Goal: Communication & Community: Answer question/provide support

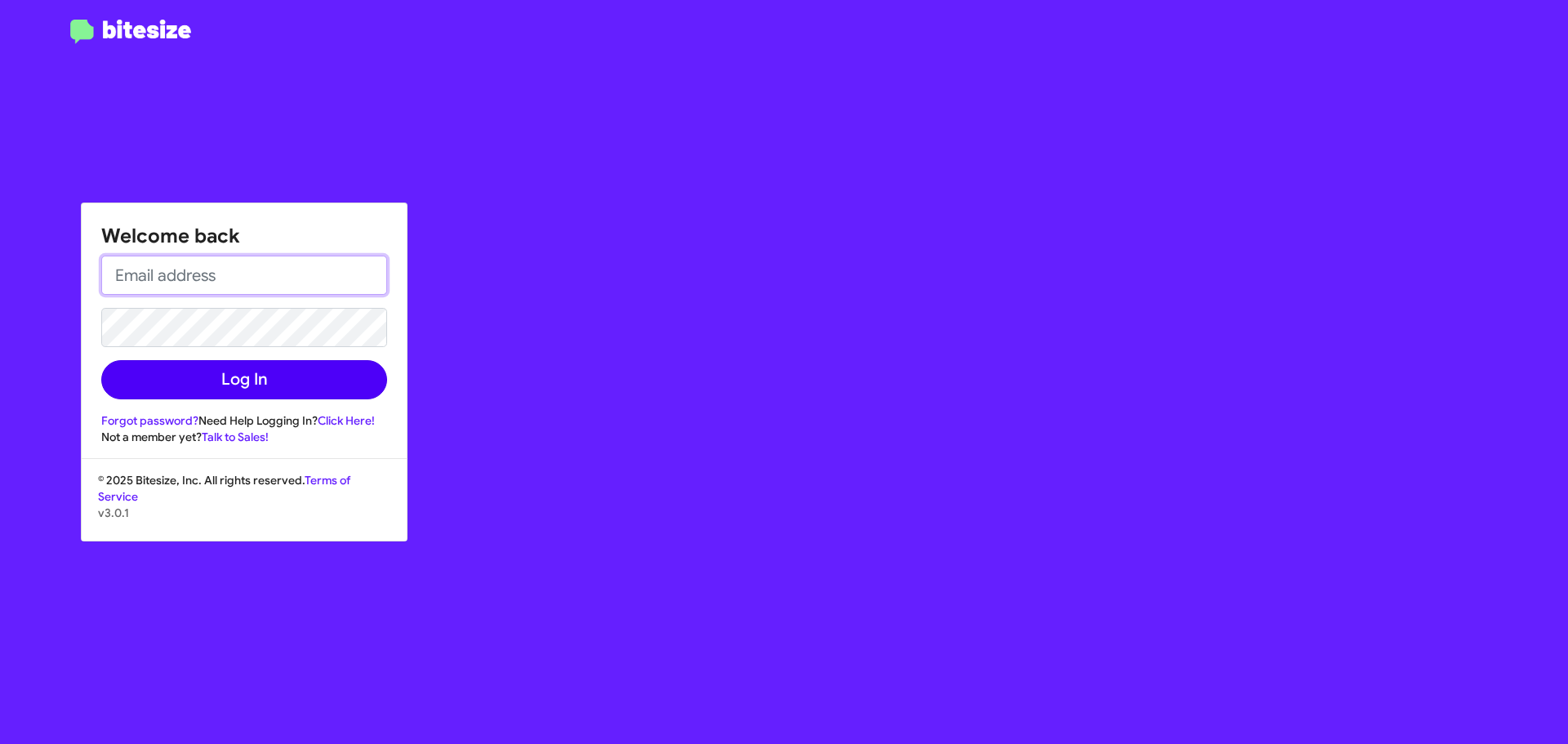
type input "[EMAIL_ADDRESS][DOMAIN_NAME]"
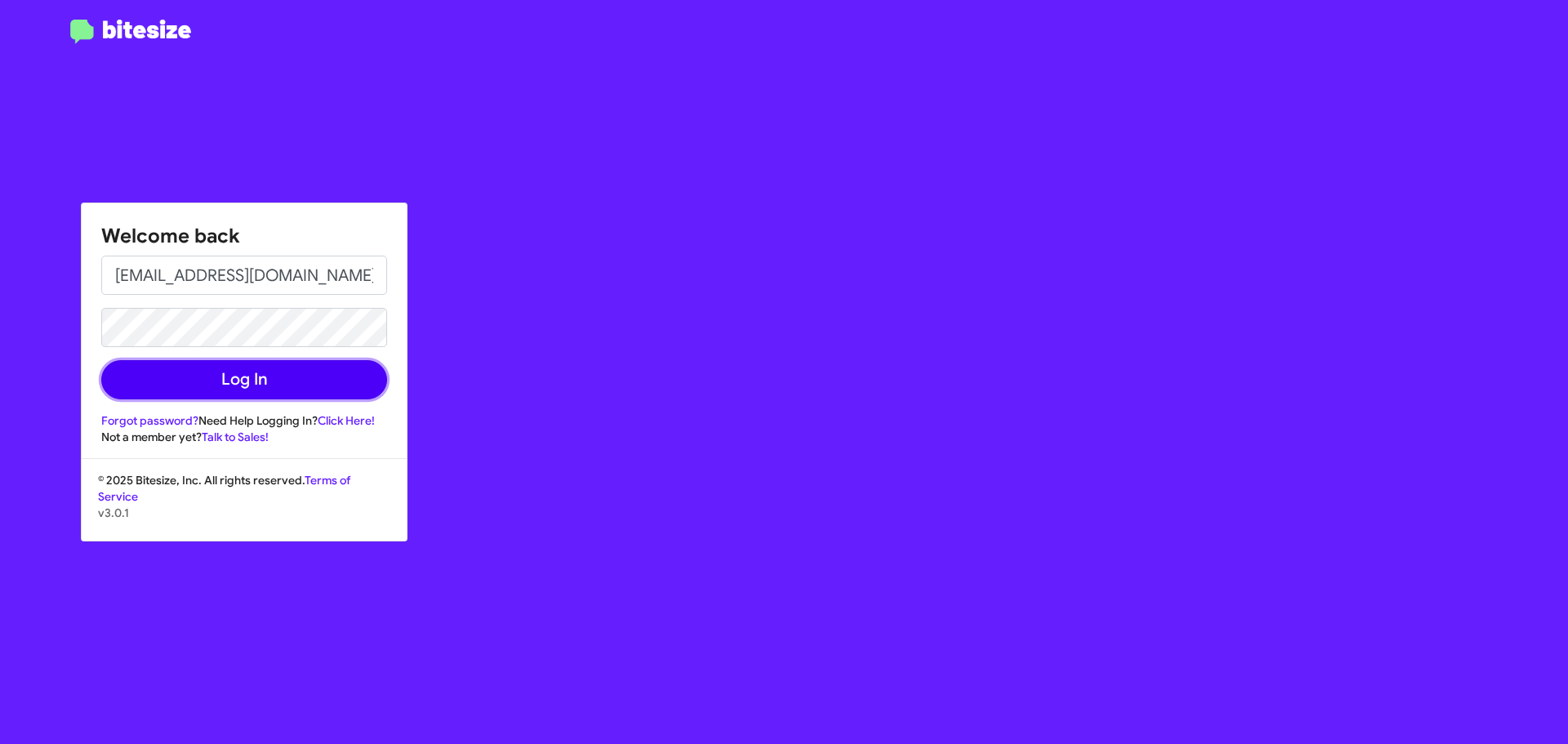
click at [348, 370] on button "Log In" at bounding box center [243, 380] width 286 height 39
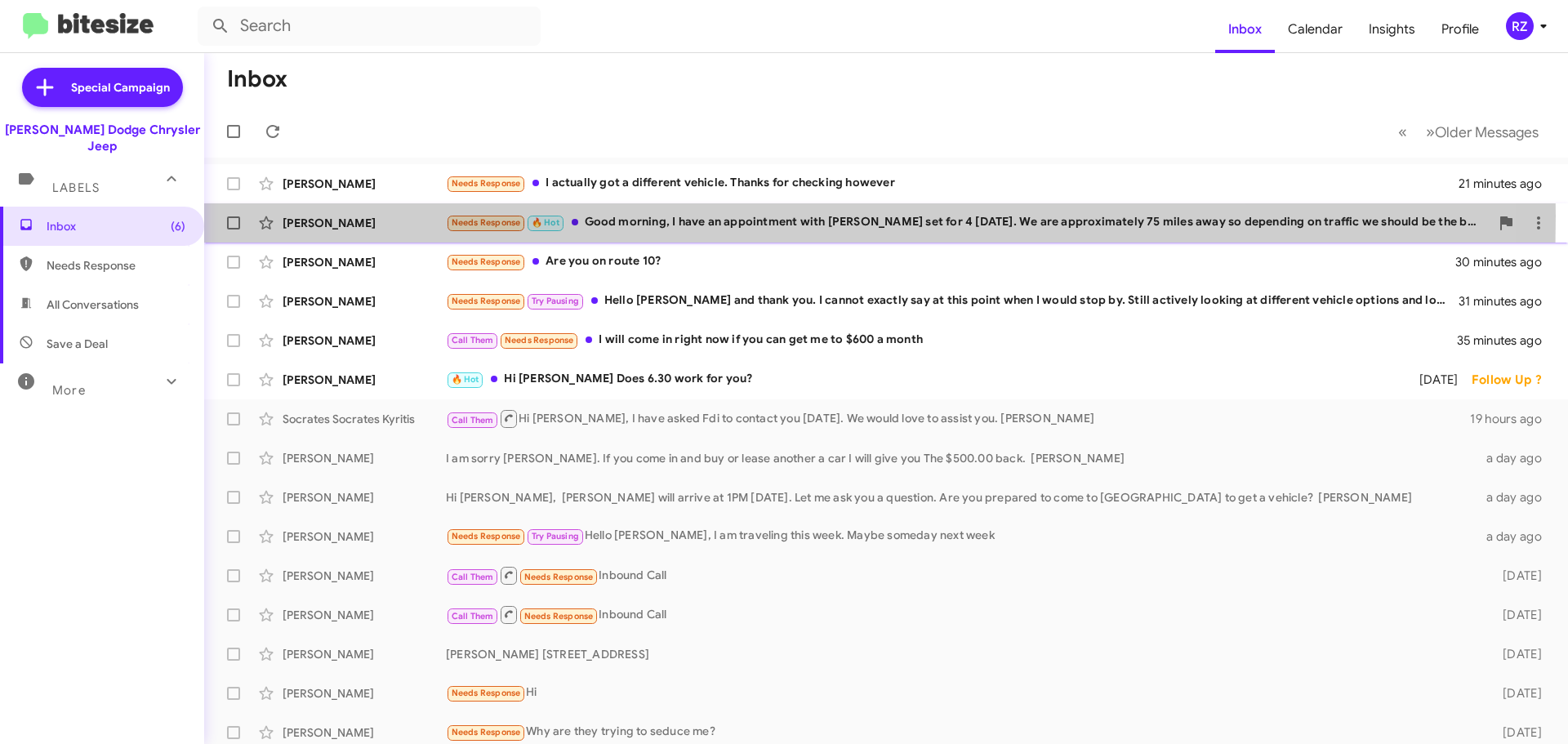
click at [394, 215] on div "[PERSON_NAME]" at bounding box center [364, 223] width 164 height 16
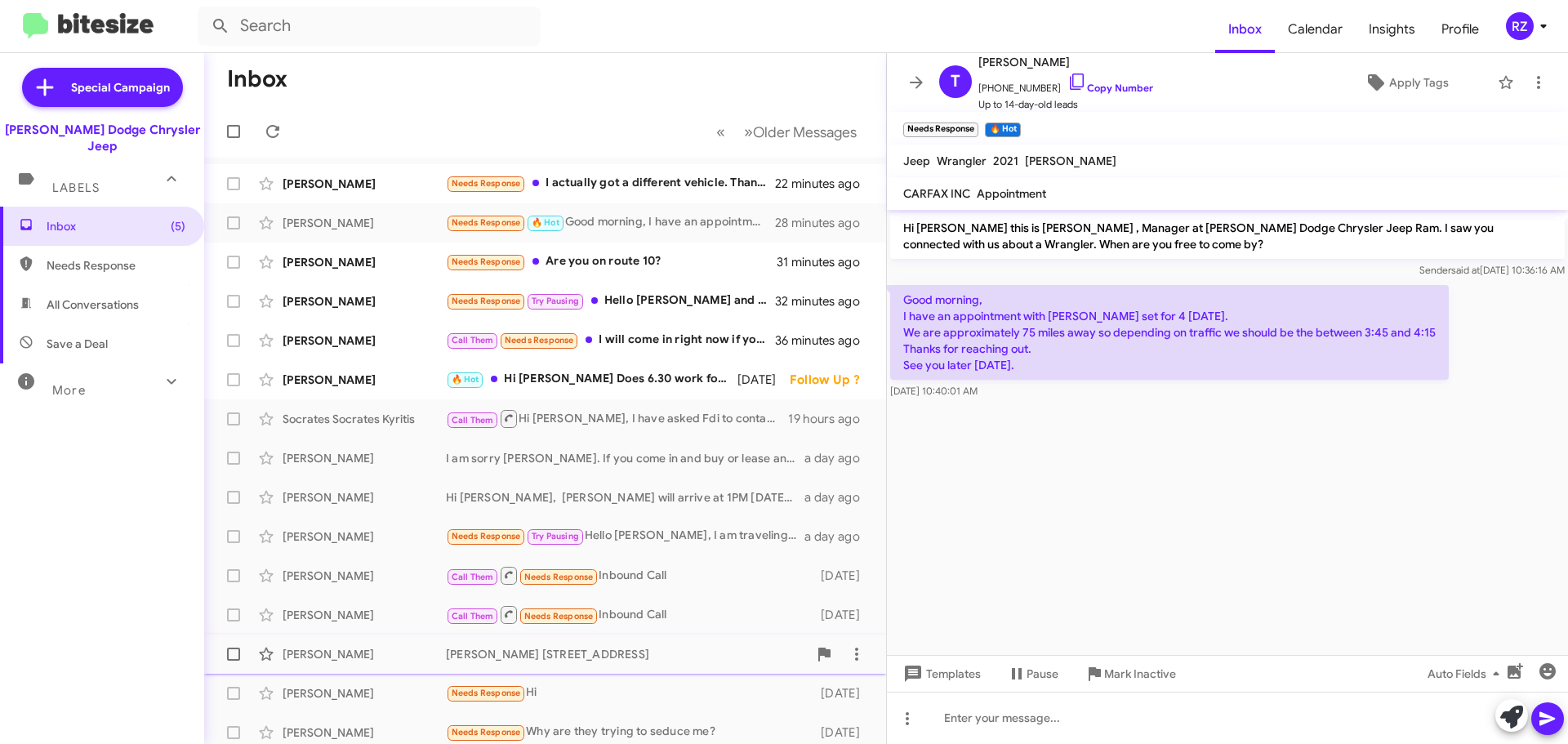
click at [693, 650] on div "[PERSON_NAME] [STREET_ADDRESS]" at bounding box center [626, 653] width 361 height 16
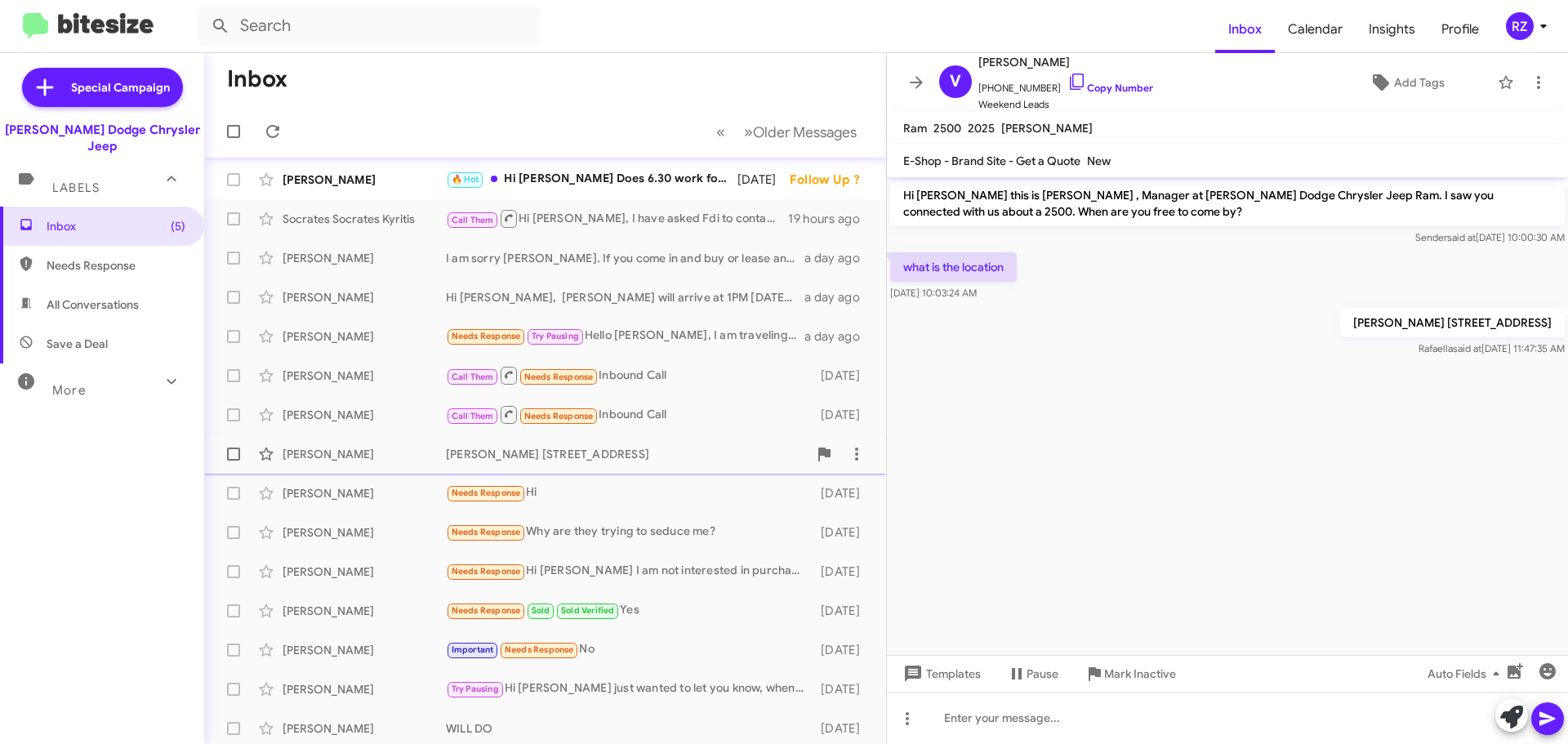
scroll to position [204, 0]
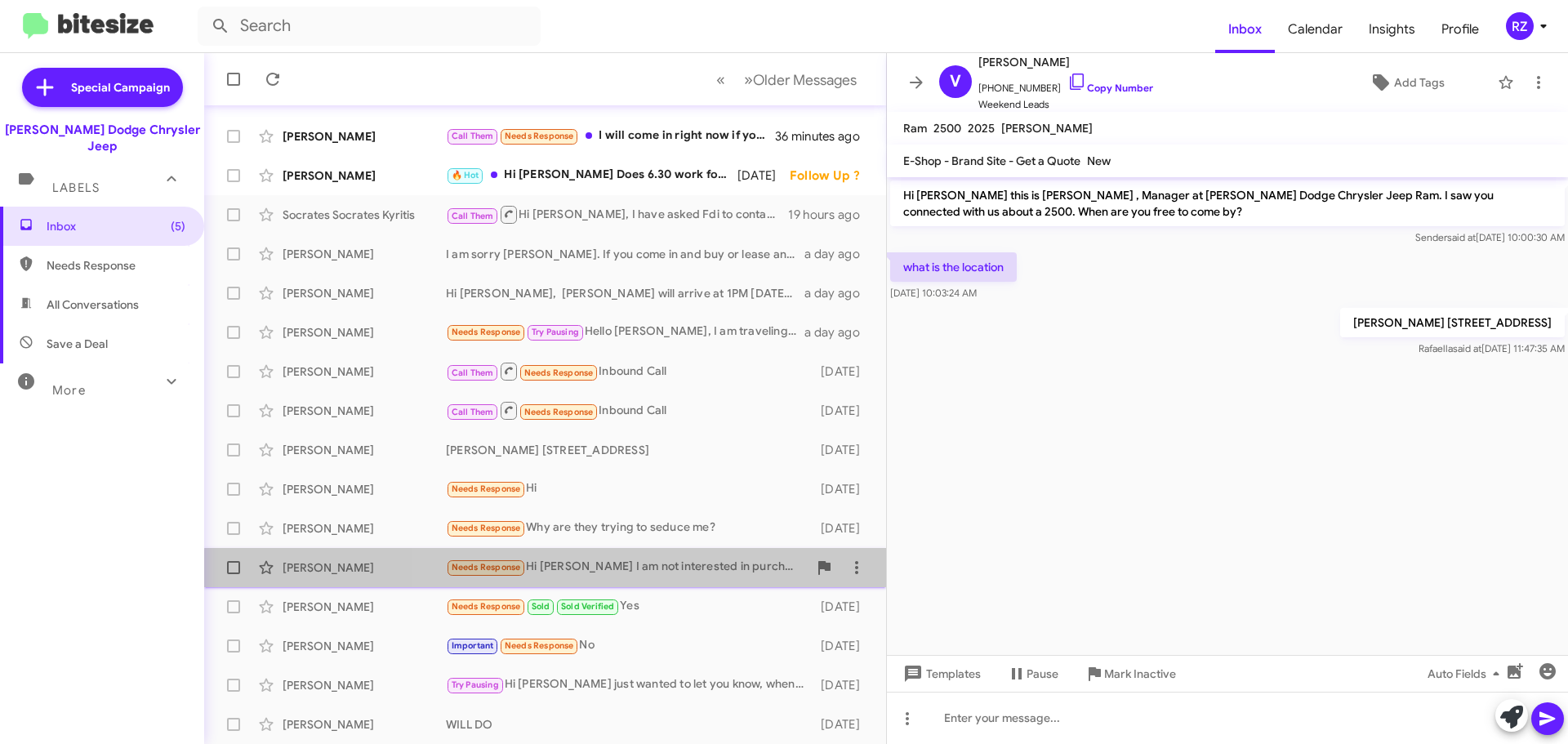
click at [656, 574] on div "Needs Response Hi [PERSON_NAME] I am not interested in purchasing a vehicle. I'…" at bounding box center [626, 566] width 361 height 18
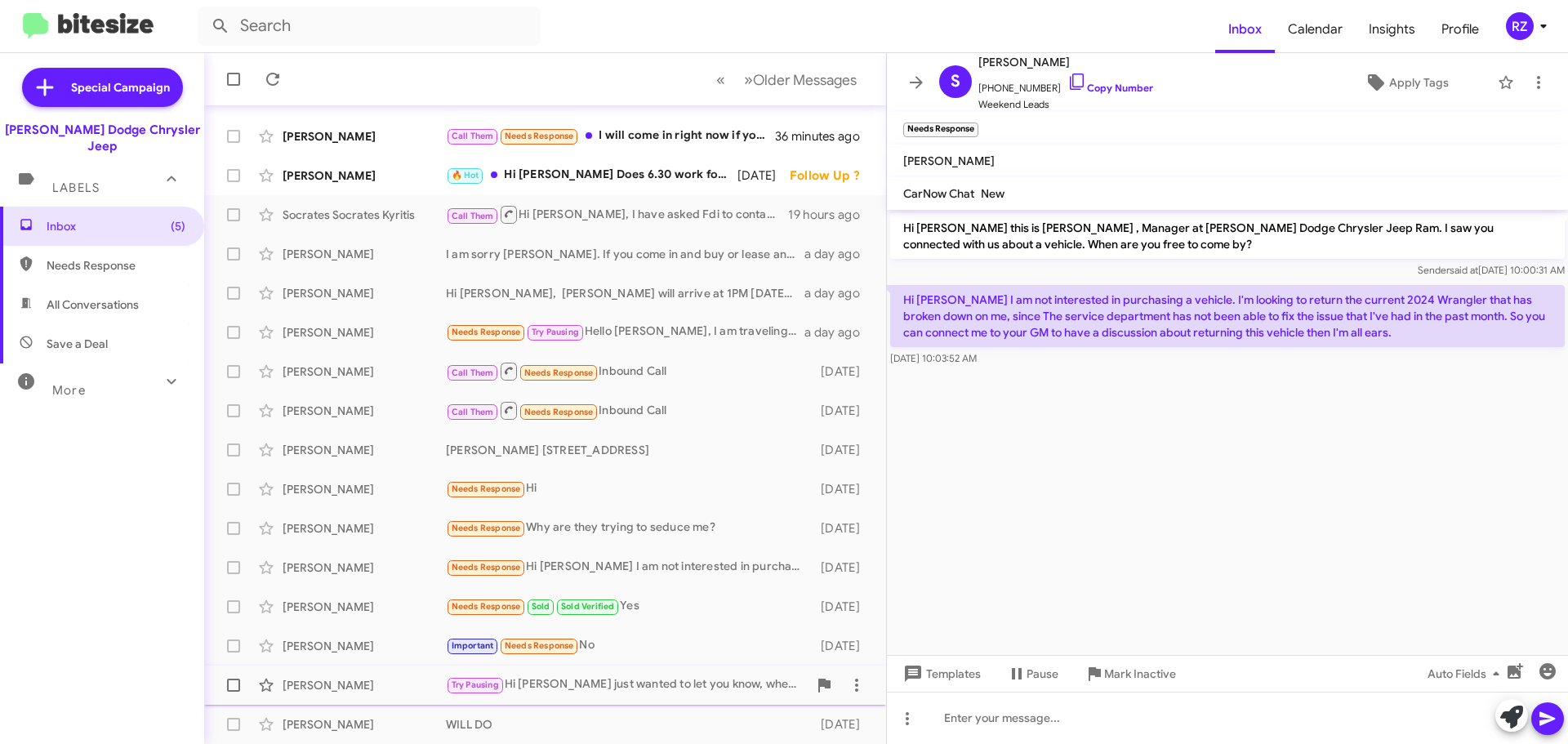
click at [683, 693] on div "Try Pausing Hi [PERSON_NAME] just wanted to let you know, when you come in to a…" at bounding box center [626, 684] width 361 height 18
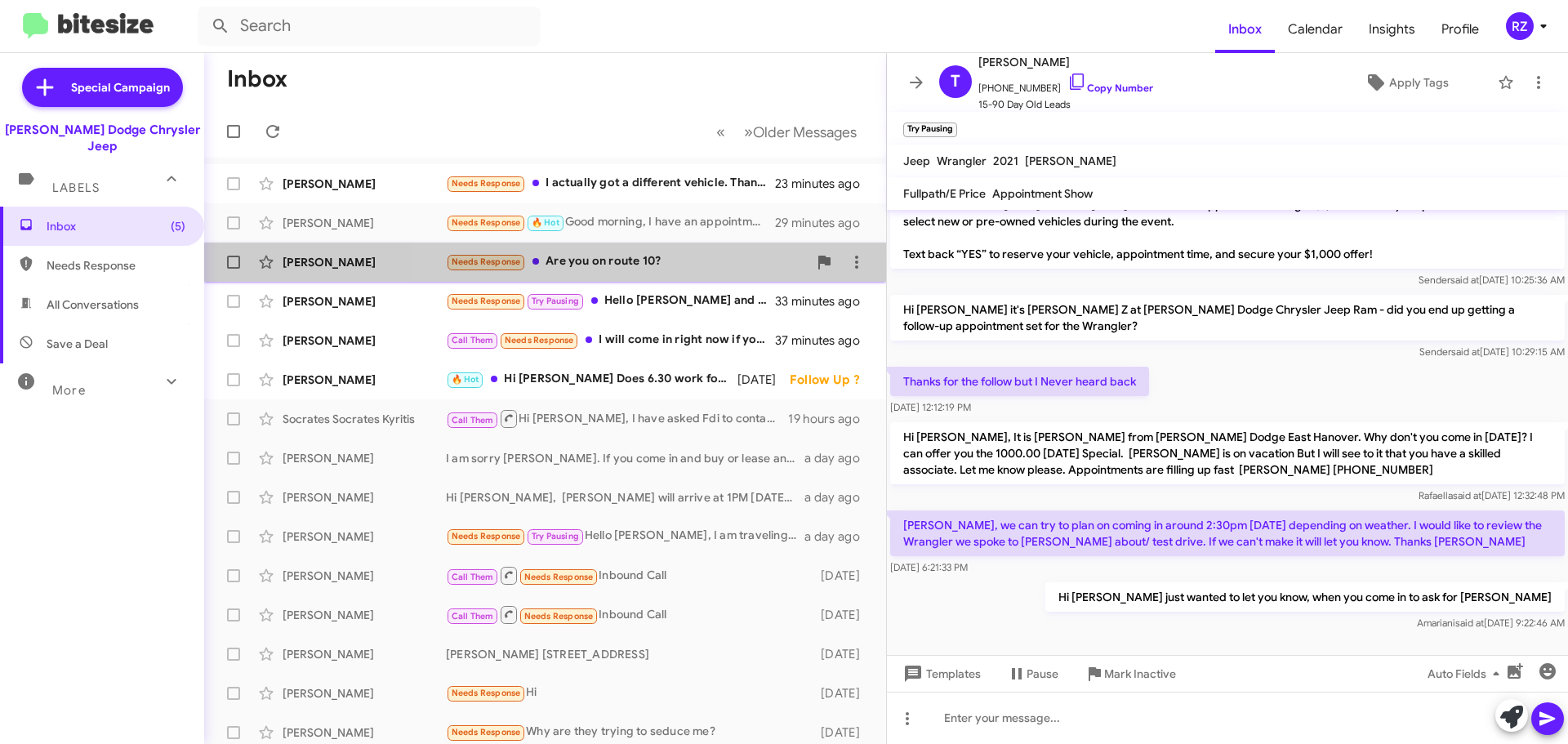
click at [702, 258] on div "Needs Response Are you on route 10?" at bounding box center [626, 261] width 361 height 18
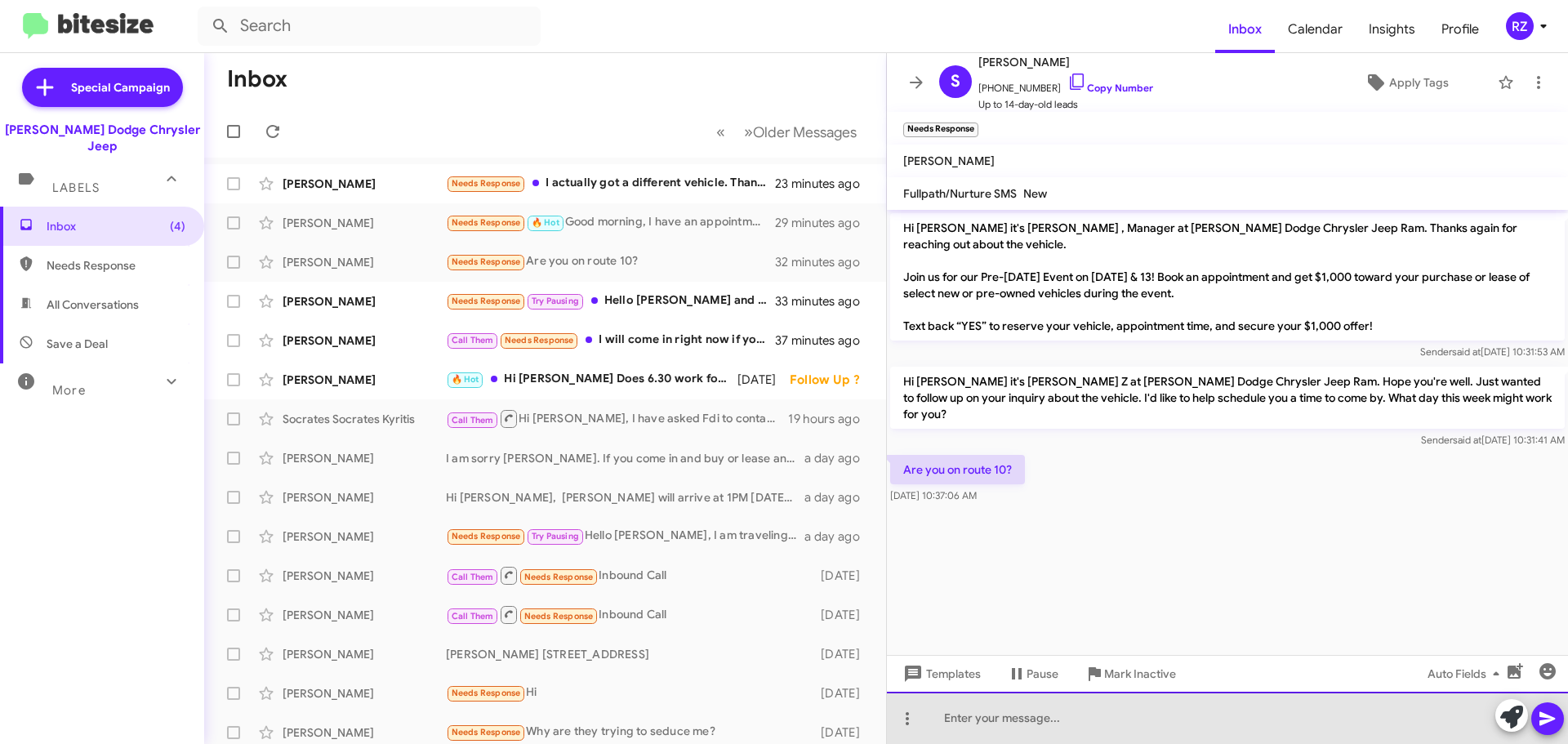
click at [1002, 726] on div at bounding box center [1227, 718] width 681 height 52
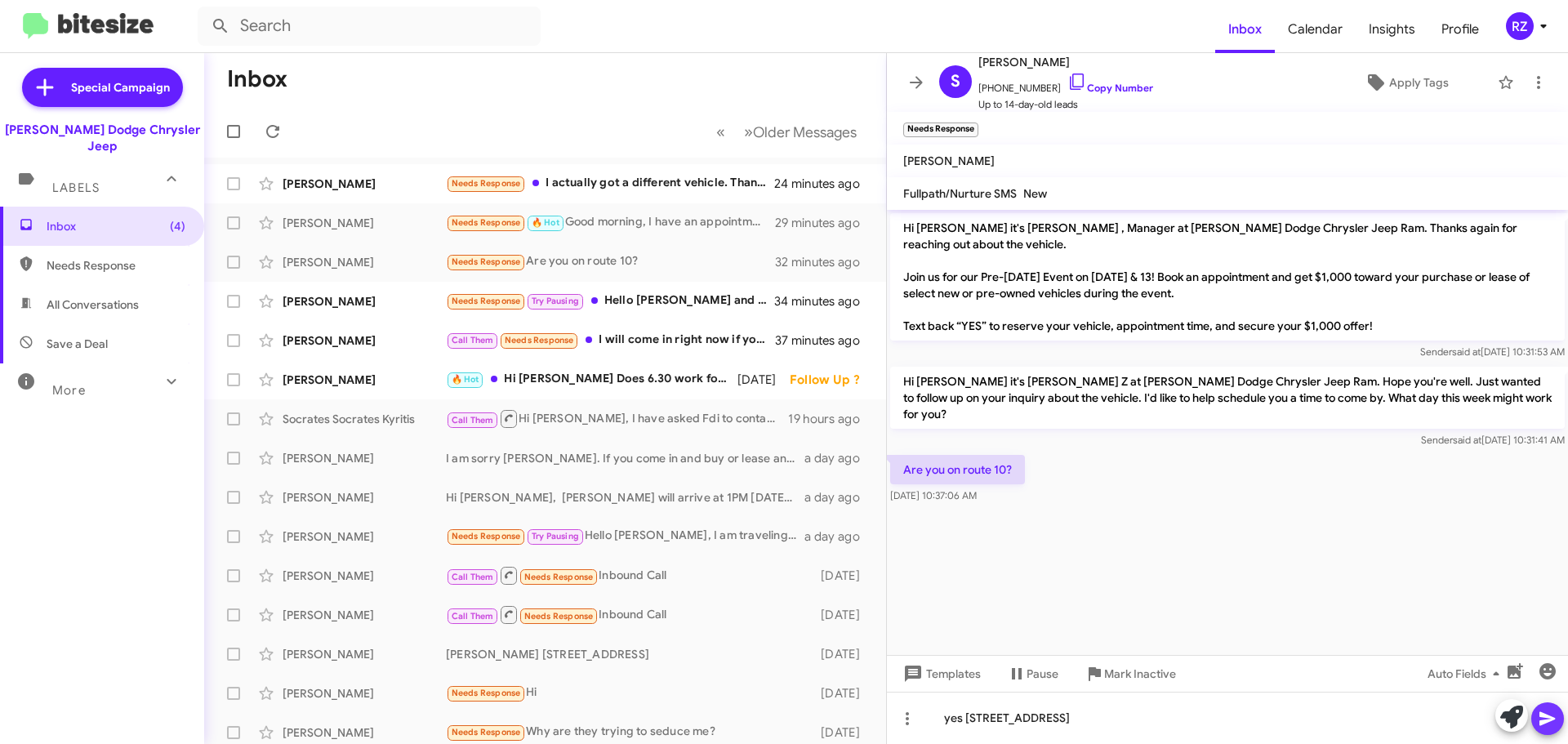
click at [1543, 720] on icon at bounding box center [1547, 719] width 16 height 14
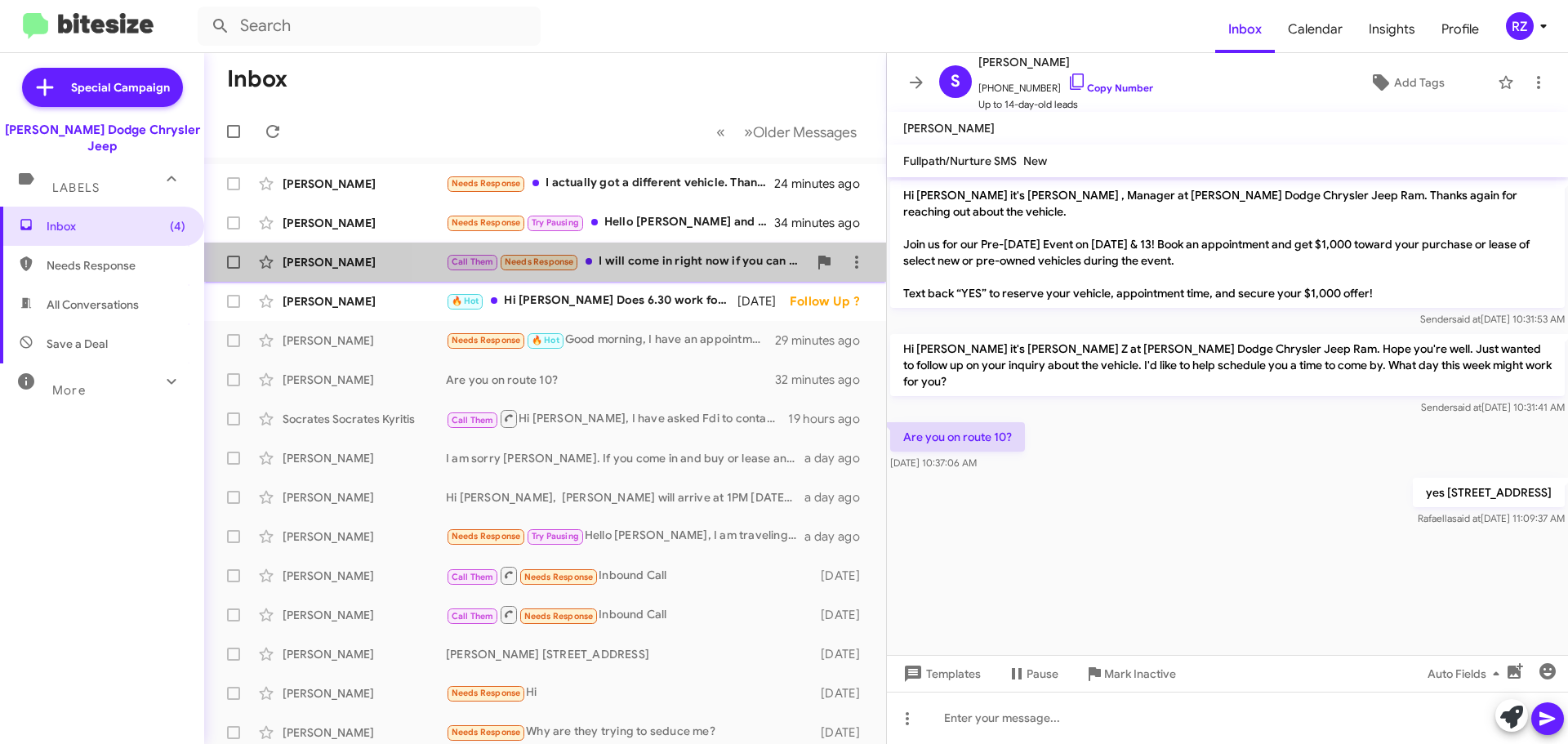
click at [720, 268] on div "Call Them Needs Response I will come in right now if you can get me to $600 a m…" at bounding box center [626, 261] width 361 height 18
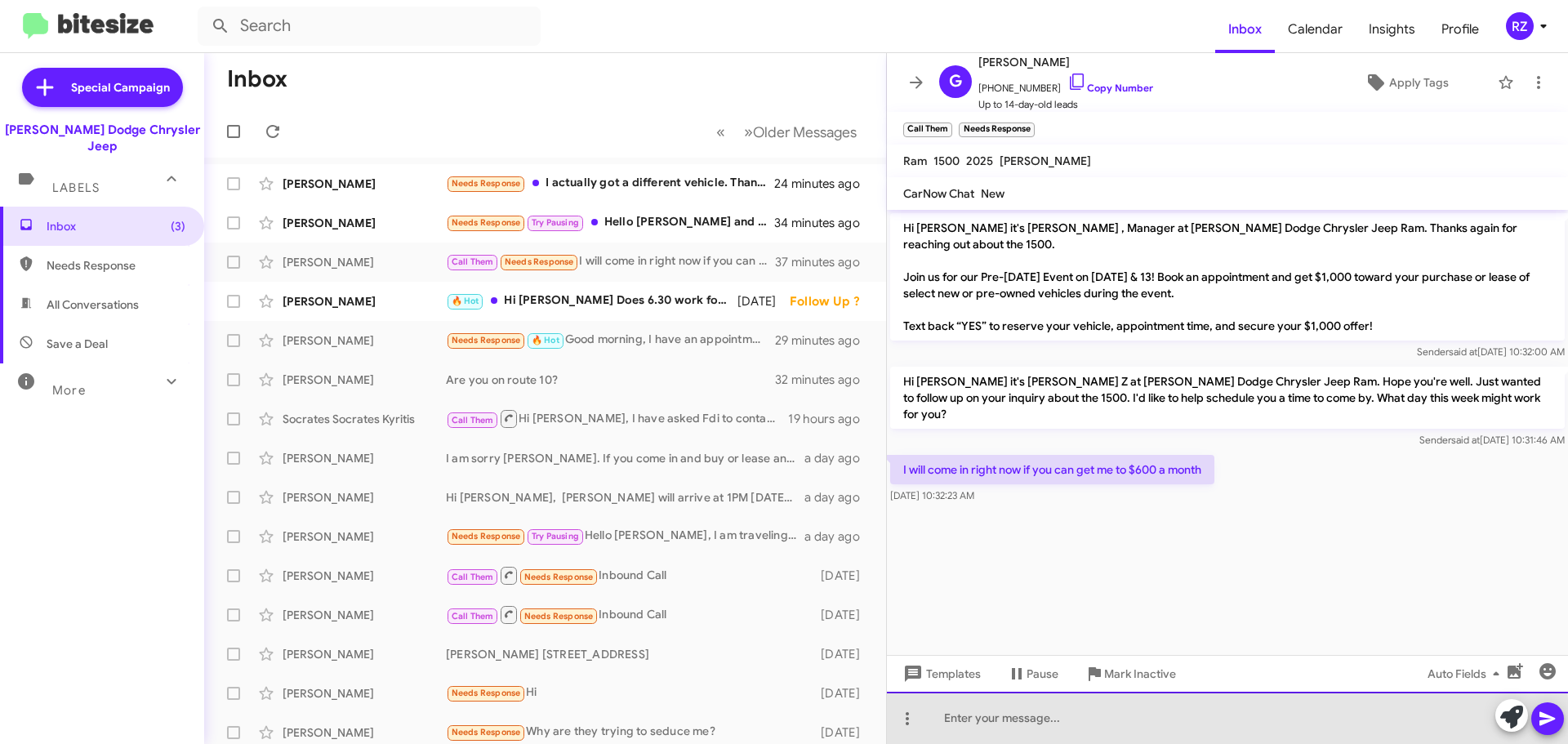
click at [1019, 727] on div at bounding box center [1227, 718] width 681 height 52
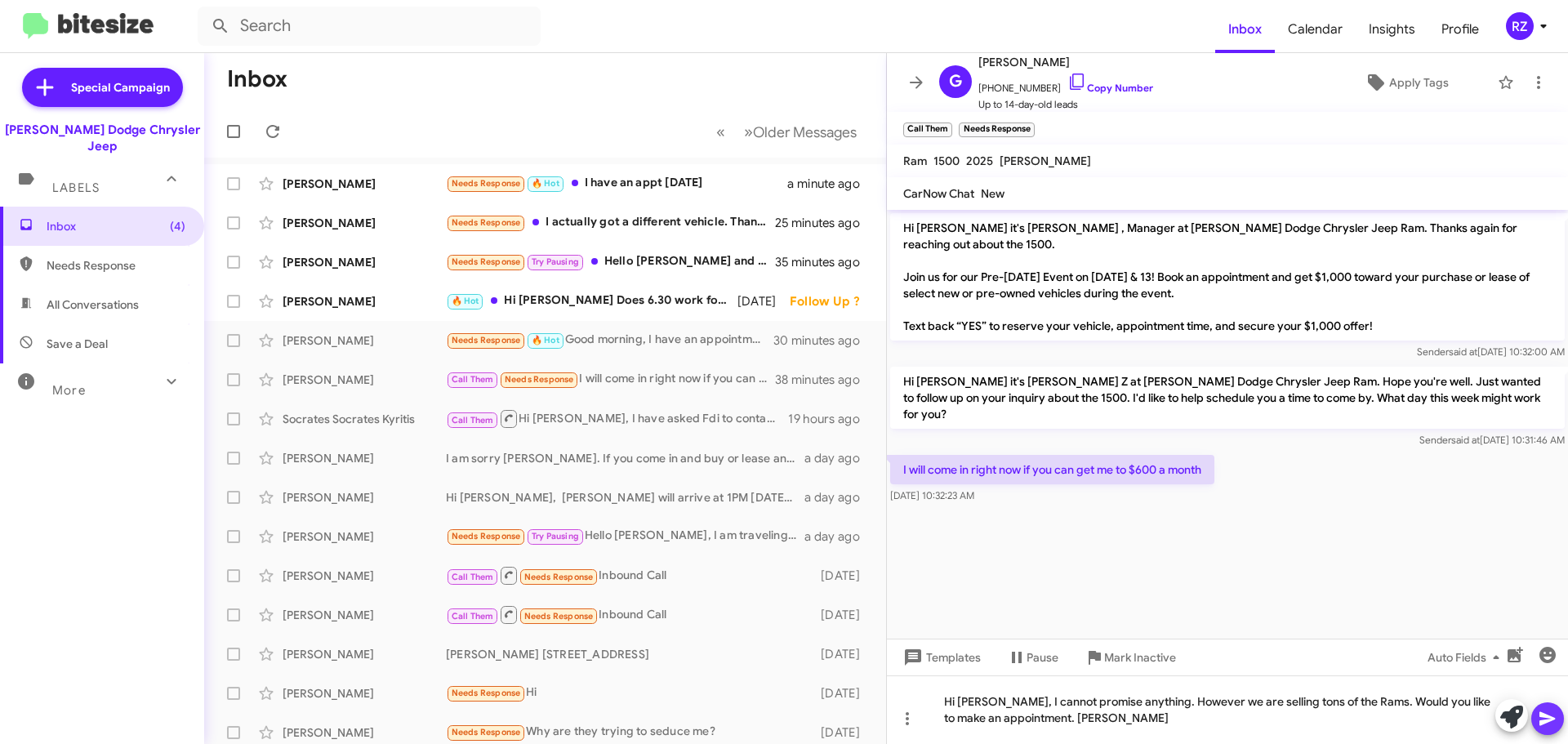
click at [1549, 720] on icon at bounding box center [1547, 719] width 16 height 14
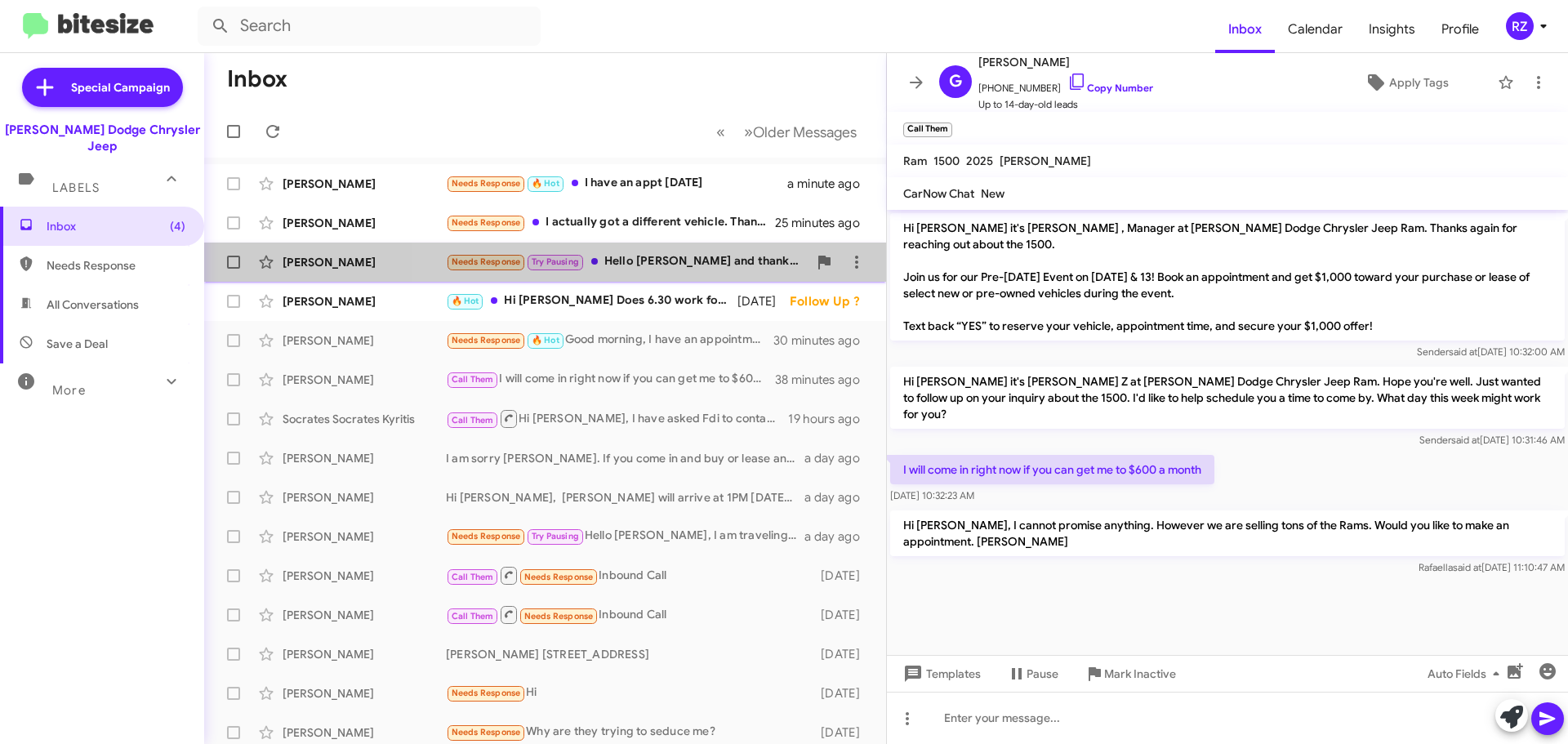
click at [669, 267] on div "Needs Response Try Pausing Hello [PERSON_NAME] and thank you. I cannot exactly …" at bounding box center [626, 261] width 361 height 18
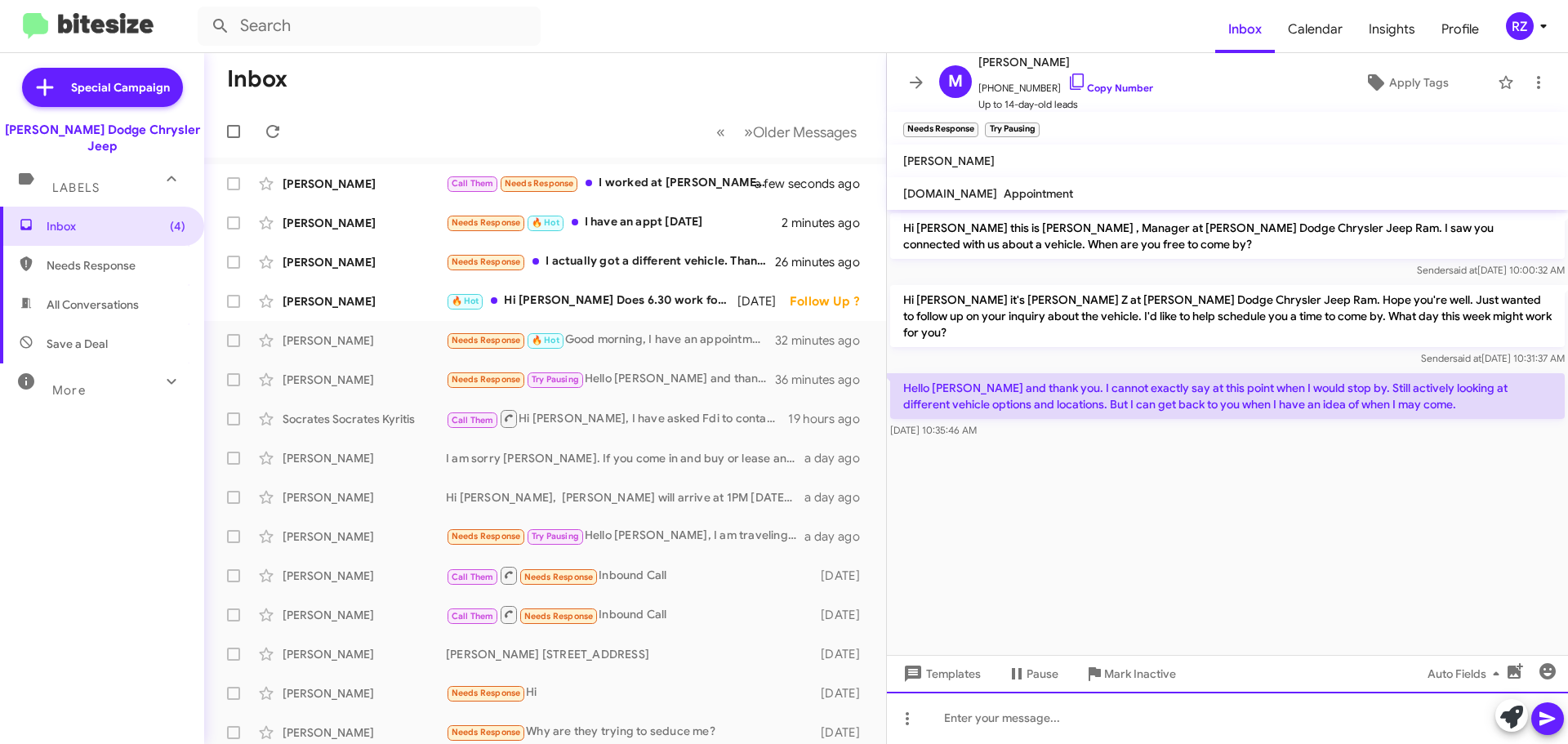
drag, startPoint x: 1036, startPoint y: 723, endPoint x: 1026, endPoint y: 721, distance: 10.2
click at [1037, 722] on div at bounding box center [1227, 718] width 681 height 52
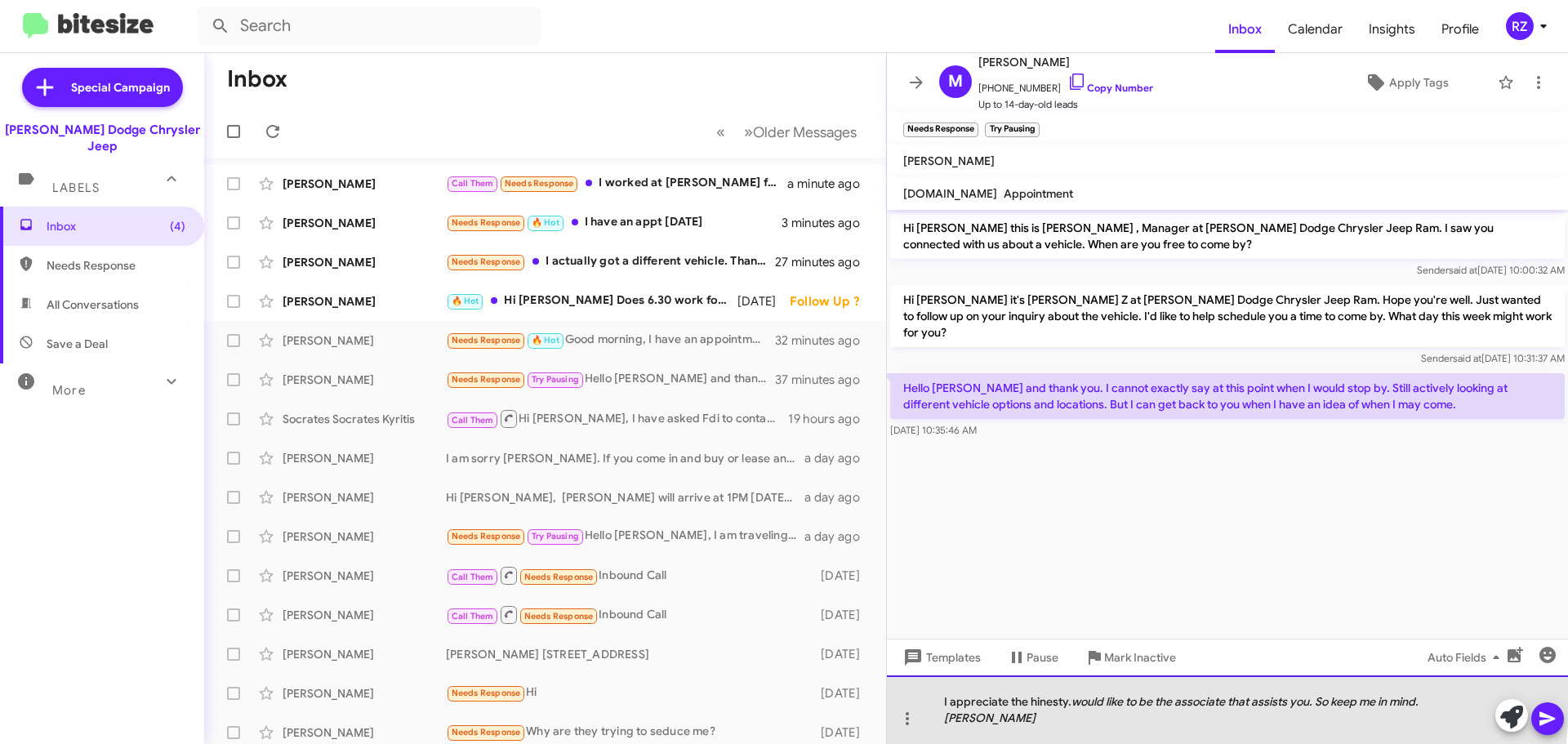
click at [1041, 709] on div "I appreciate the hinesty. would like to be the associate that assists you. So k…" at bounding box center [1227, 709] width 681 height 69
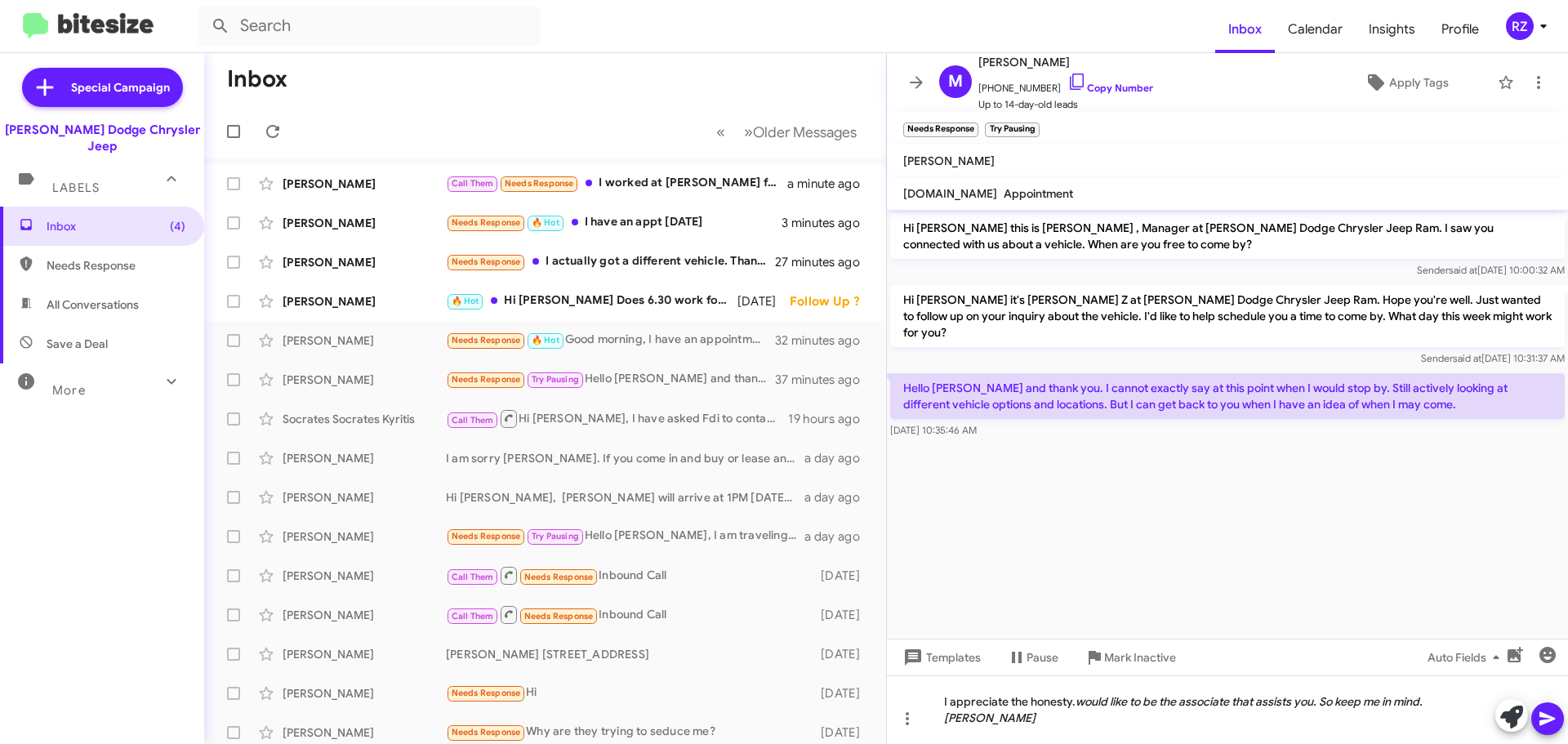
click at [1552, 720] on icon at bounding box center [1547, 719] width 16 height 14
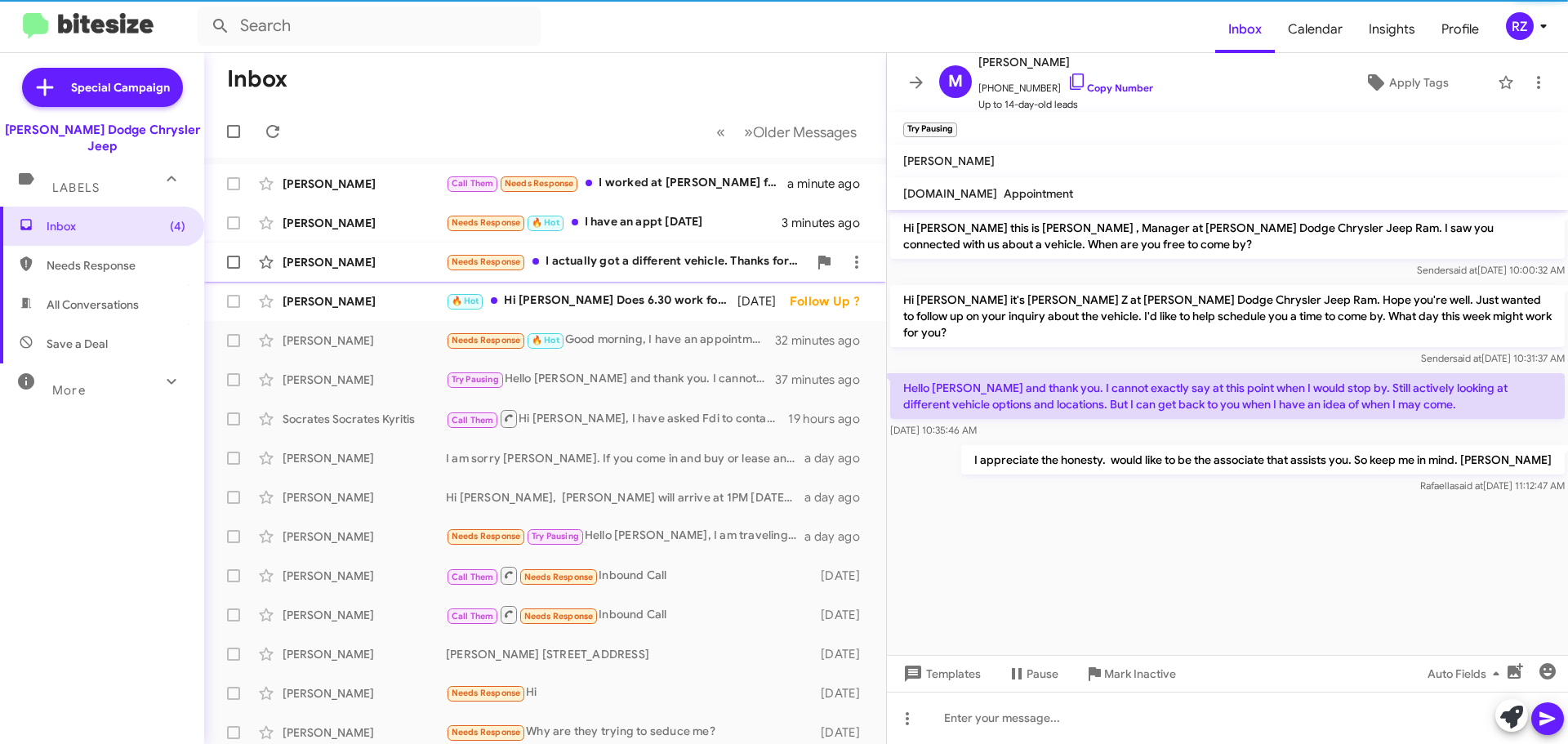
click at [561, 264] on div "Needs Response I actually got a different vehicle. Thanks for checking however" at bounding box center [626, 261] width 361 height 18
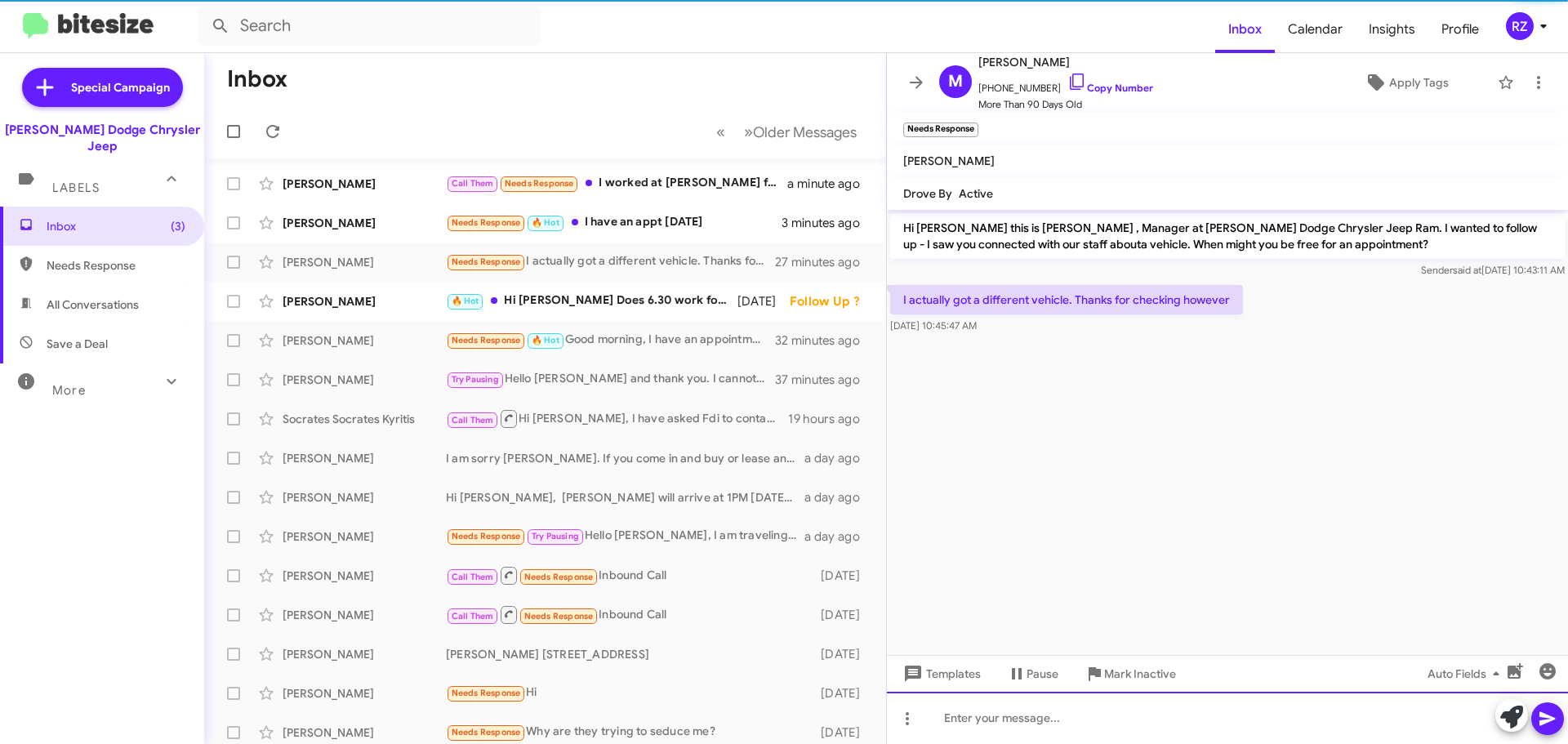
click at [1083, 701] on div at bounding box center [1227, 718] width 681 height 52
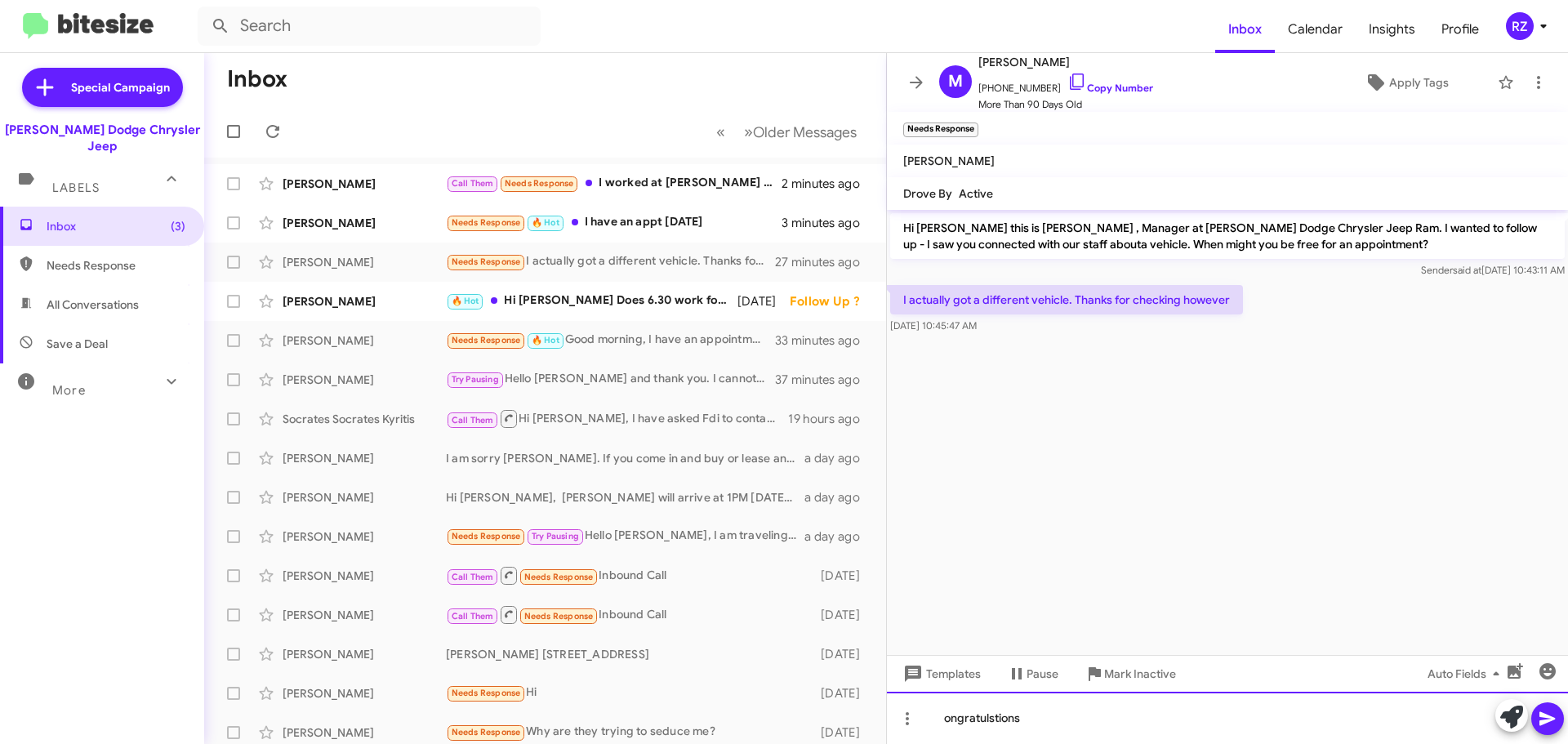
click at [942, 713] on div "ongratulstions" at bounding box center [1227, 718] width 681 height 52
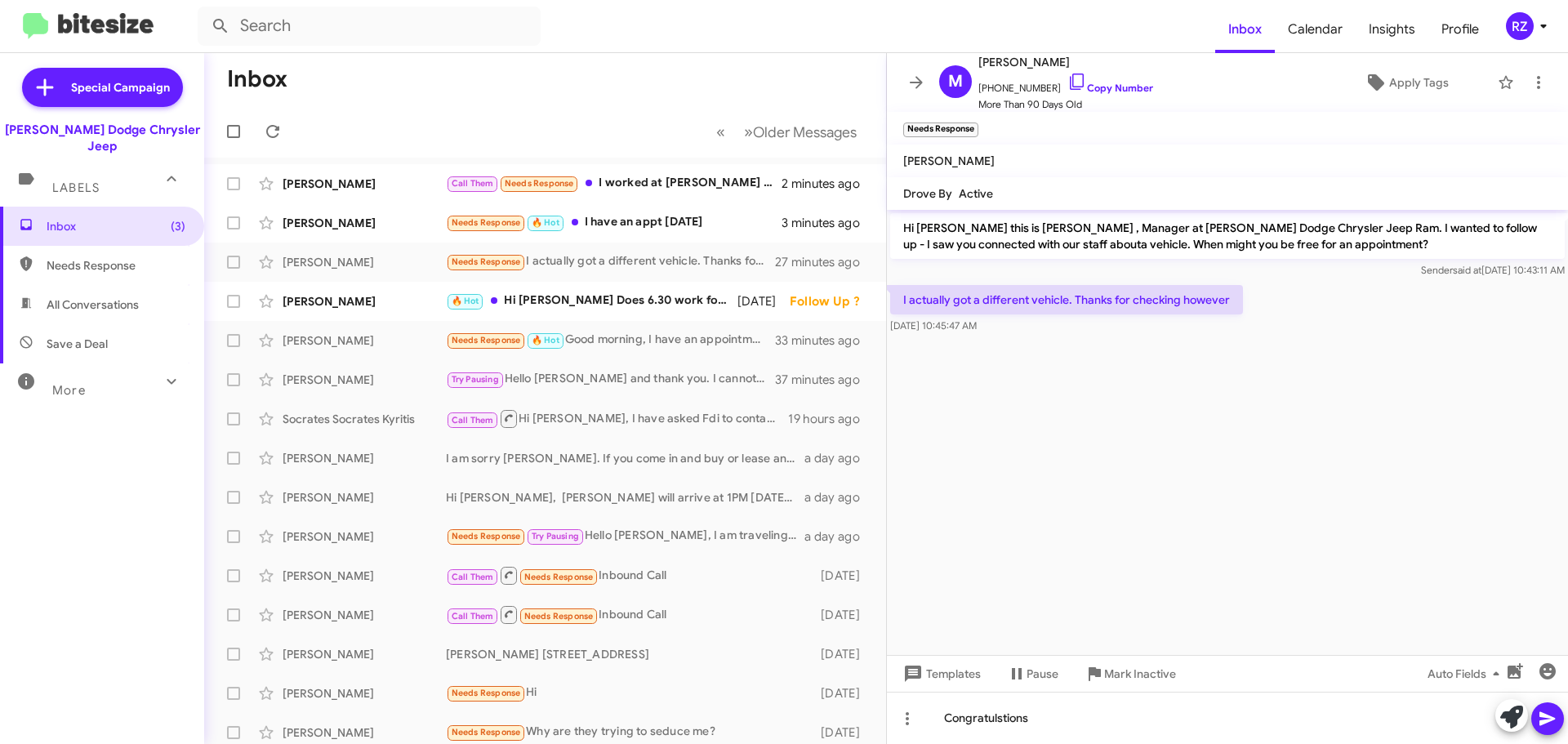
click at [1543, 713] on icon at bounding box center [1547, 719] width 16 height 14
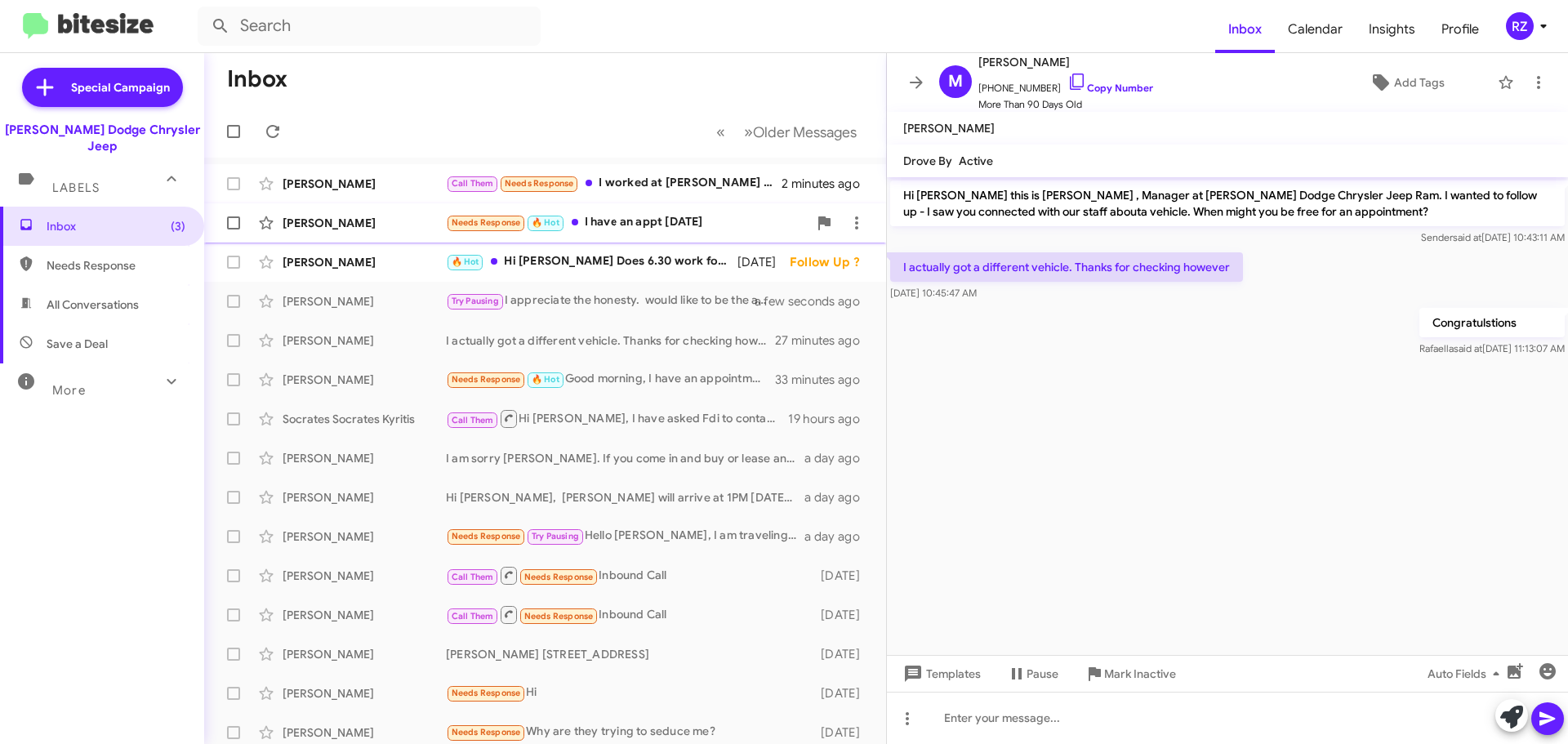
click at [740, 230] on div "Needs Response 🔥 Hot I have an appt [DATE]" at bounding box center [626, 222] width 361 height 18
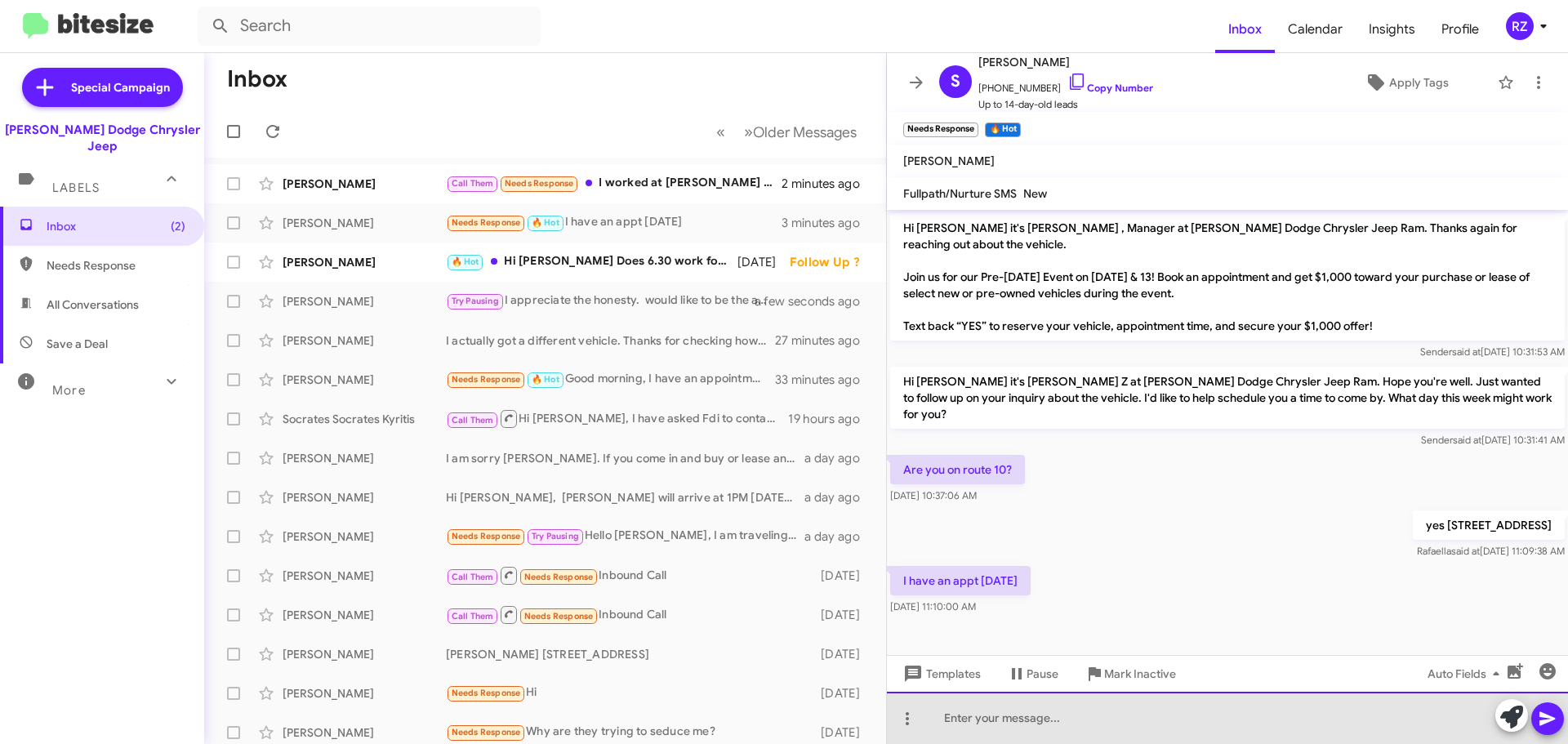
click at [982, 702] on div at bounding box center [1227, 718] width 681 height 52
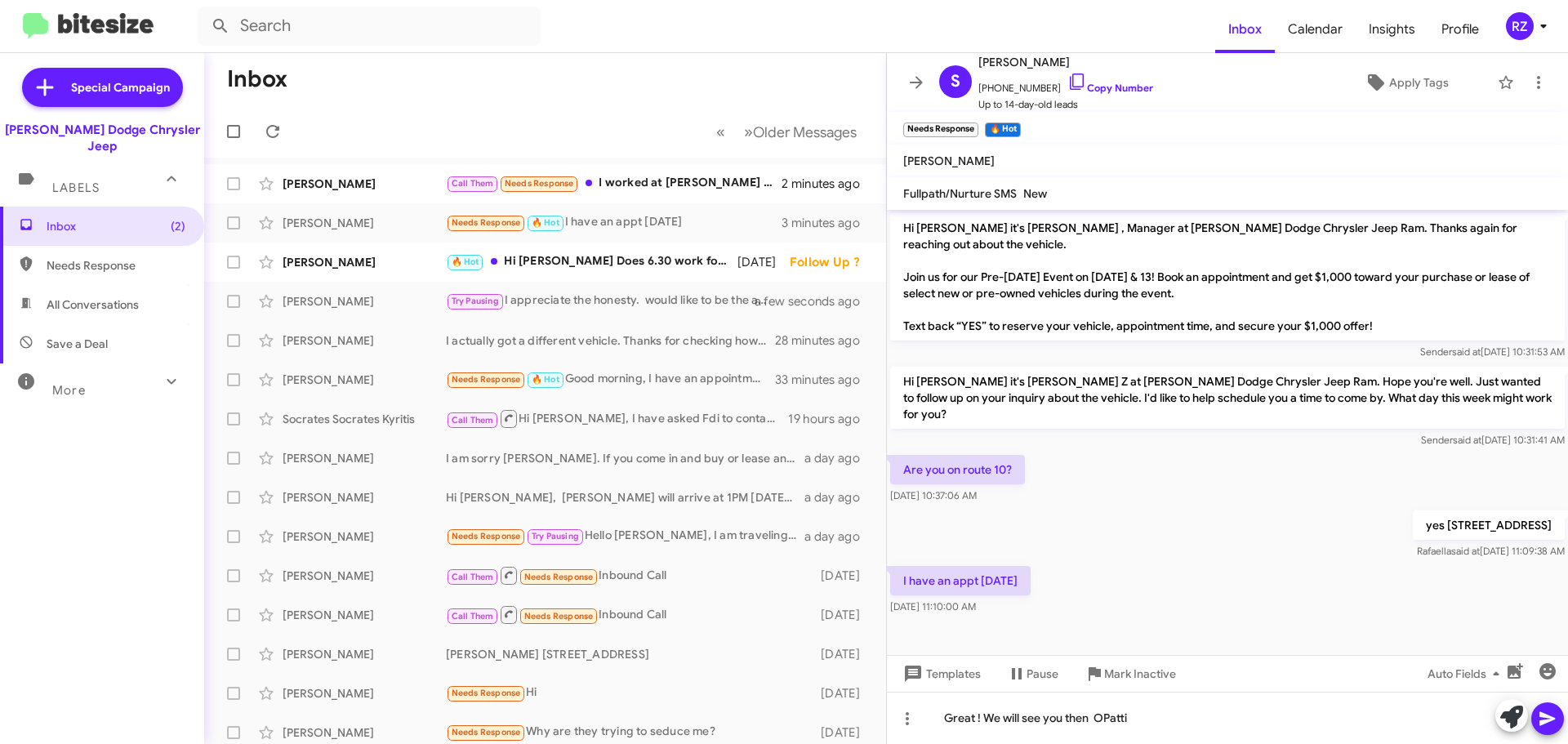
click at [1552, 710] on icon at bounding box center [1548, 718] width 19 height 19
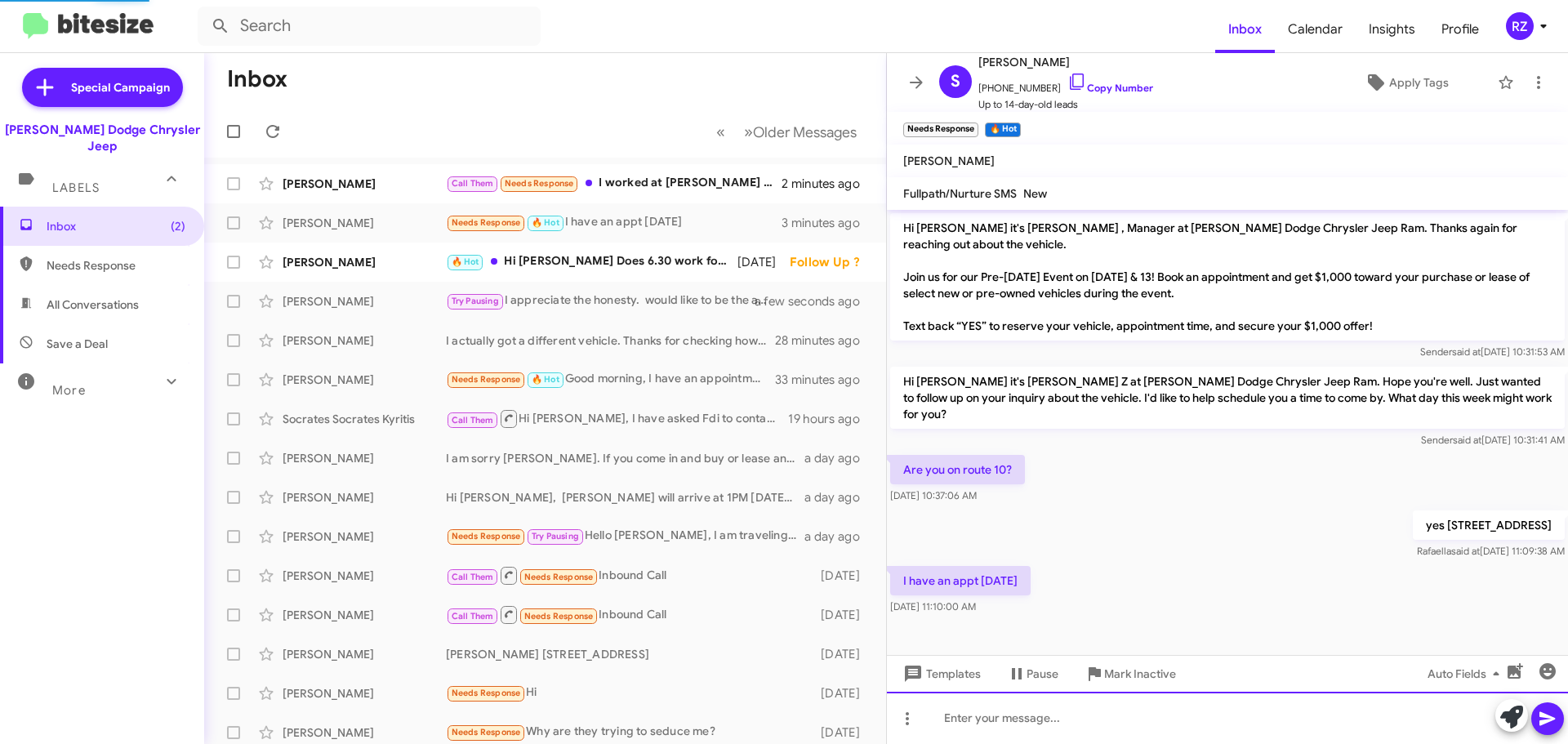
scroll to position [11, 0]
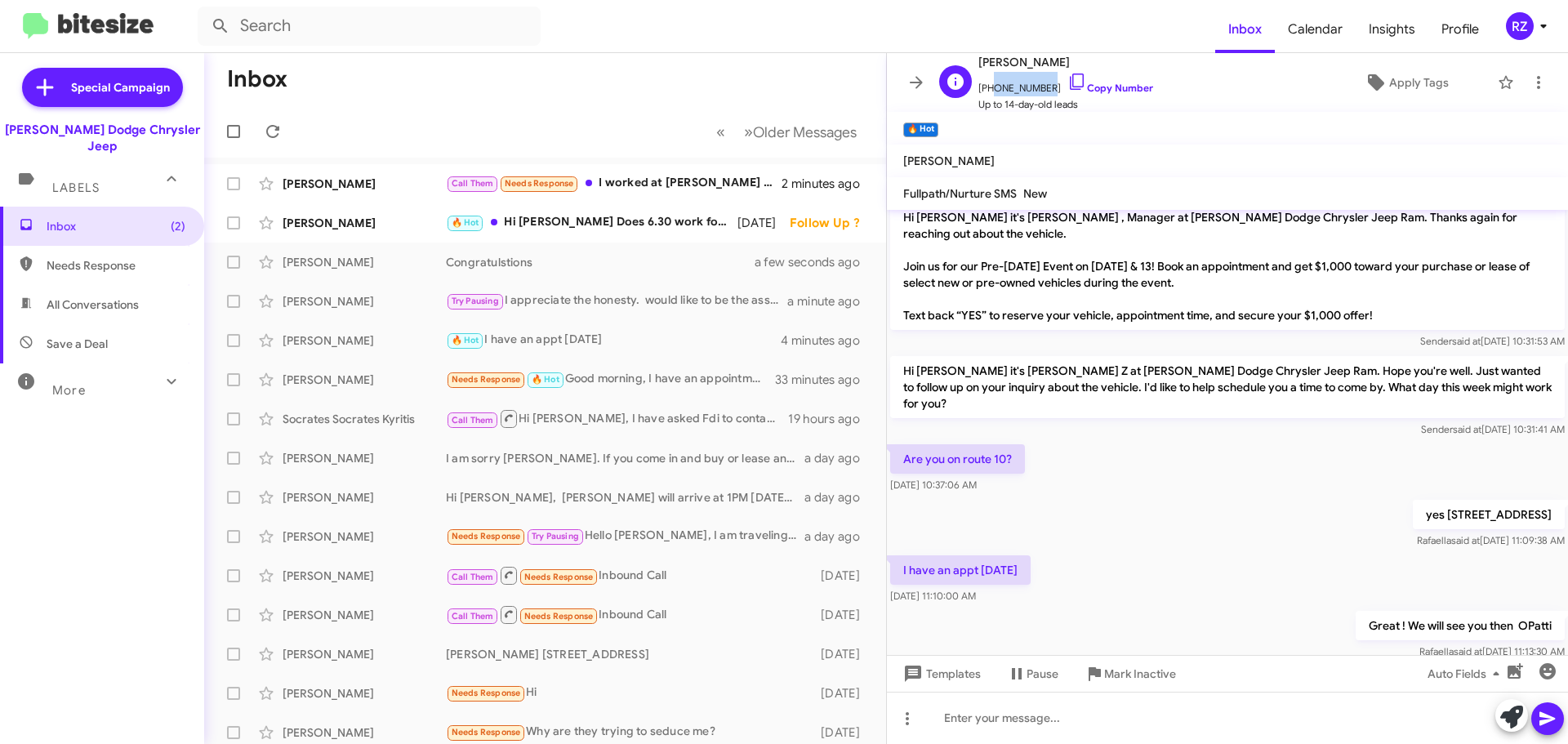
drag, startPoint x: 1037, startPoint y: 85, endPoint x: 989, endPoint y: 86, distance: 48.0
click at [989, 86] on span "[PHONE_NUMBER] Copy Number" at bounding box center [1065, 83] width 174 height 24
copy span "7328779697"
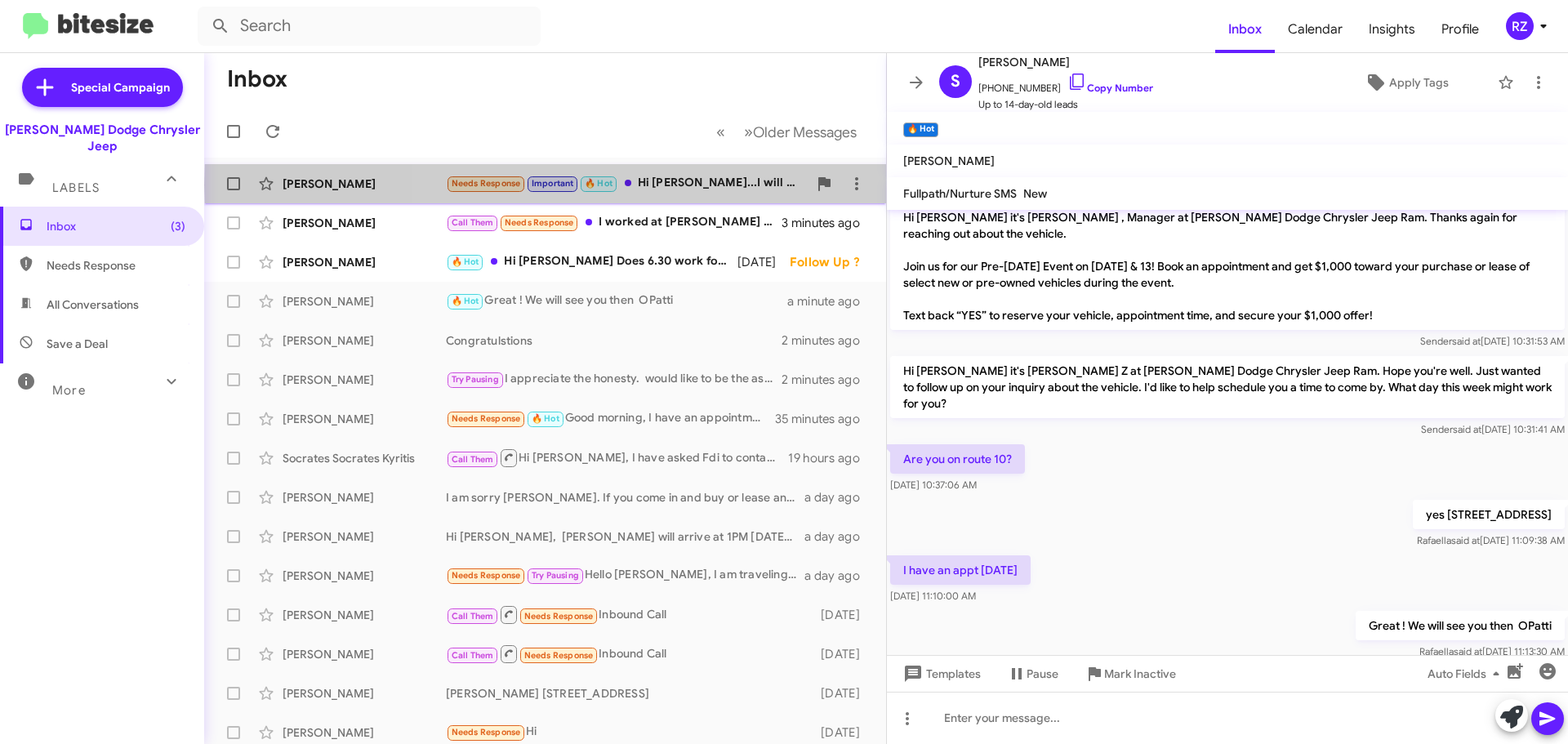
click at [706, 184] on div "Needs Response Important 🔥 Hot Hi [PERSON_NAME]...I will be returning my jeep t…" at bounding box center [626, 182] width 361 height 18
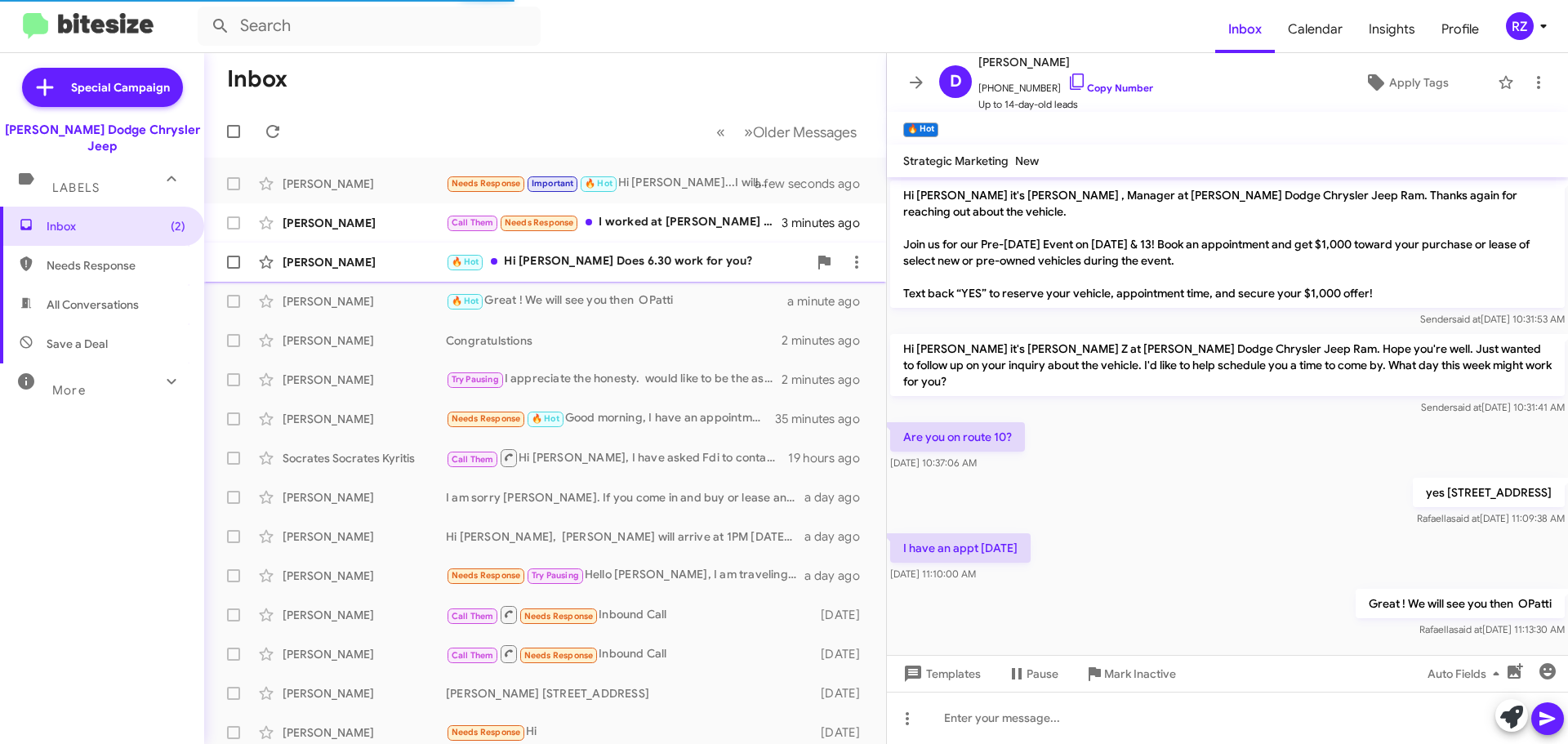
scroll to position [1204, 0]
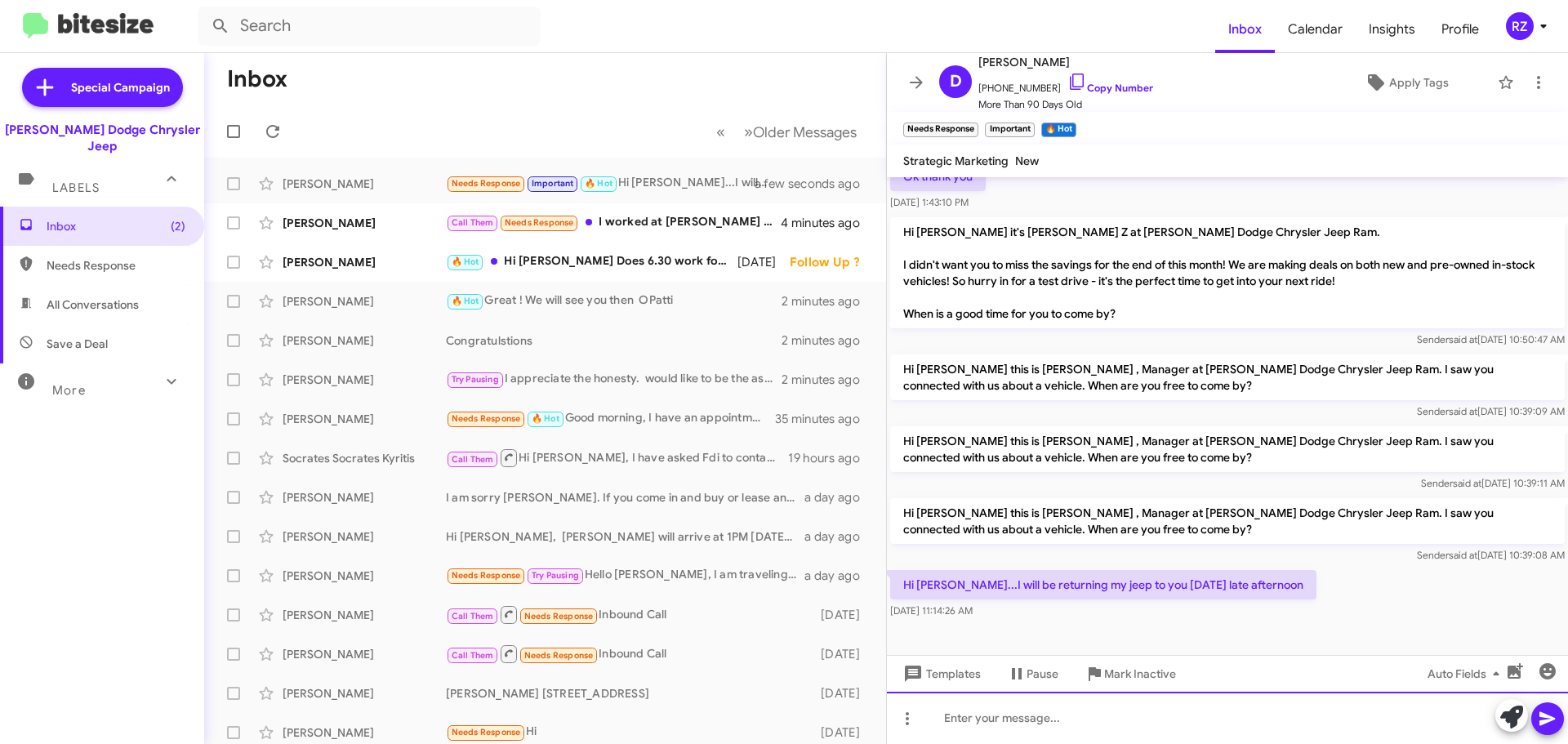
click at [971, 717] on div at bounding box center [1227, 718] width 681 height 52
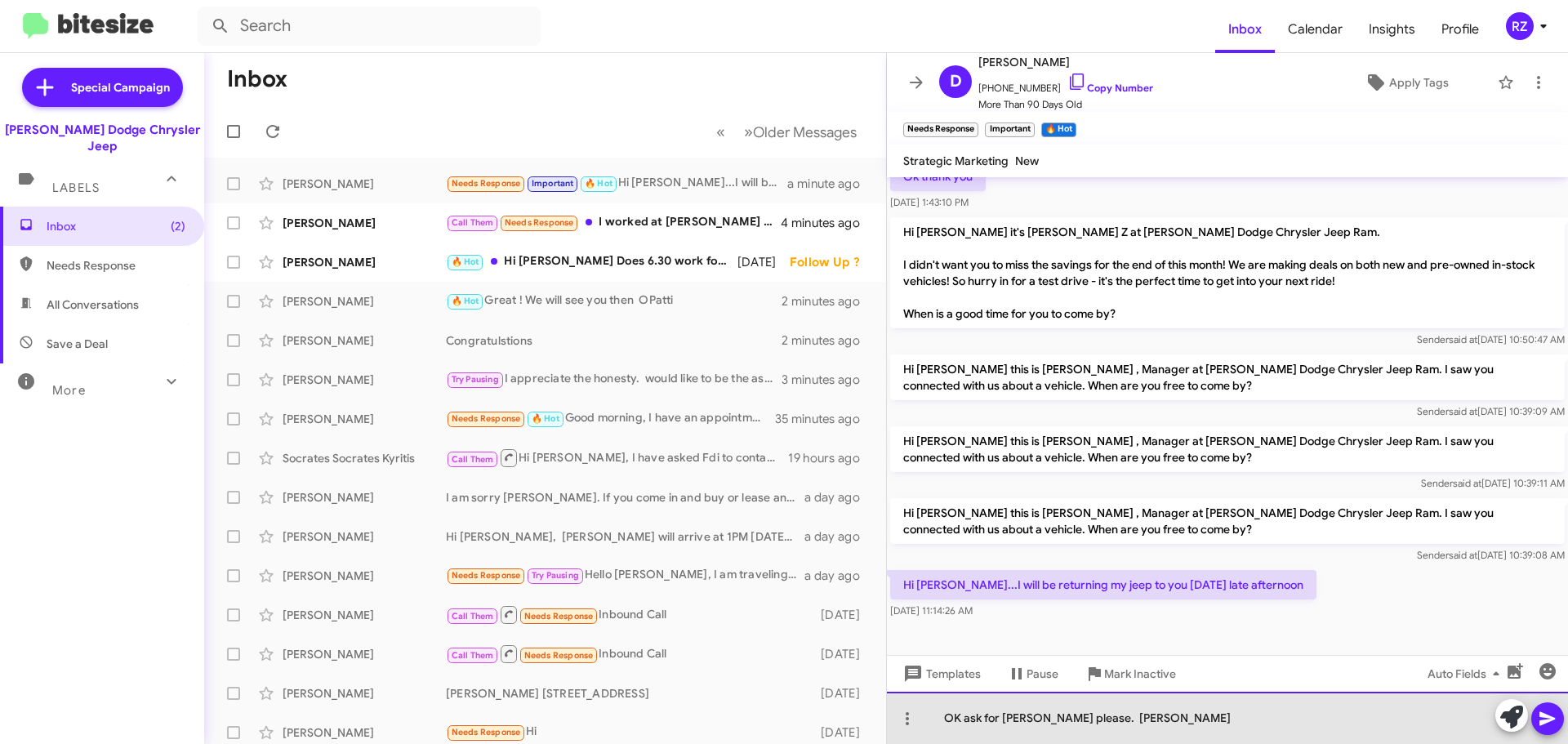
click at [1043, 718] on div "OK ask for [PERSON_NAME] please. [PERSON_NAME]" at bounding box center [1227, 718] width 681 height 52
click at [1129, 719] on div "OK ask for [PERSON_NAME] please. [PERSON_NAME]" at bounding box center [1227, 718] width 681 height 52
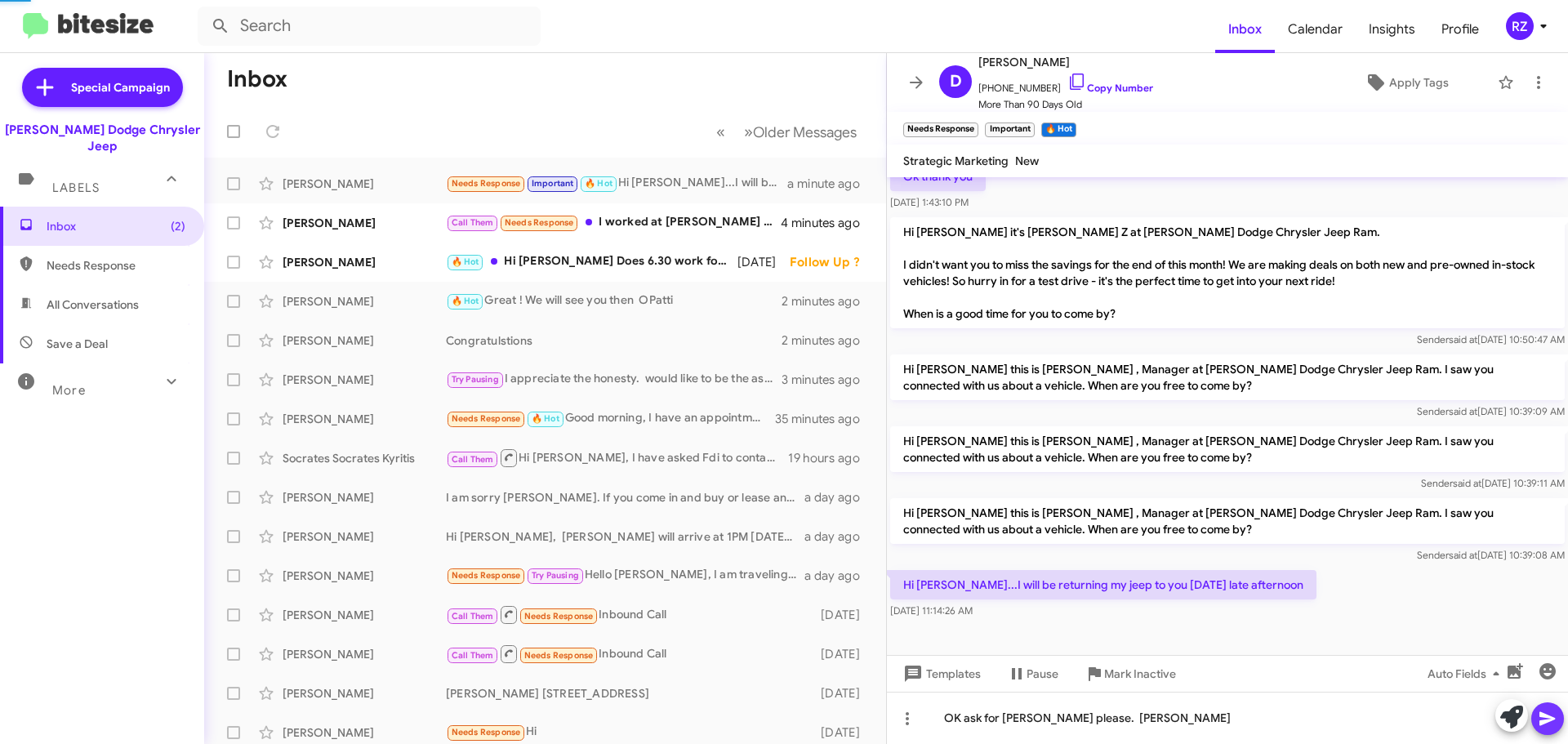
click at [1549, 713] on icon at bounding box center [1548, 718] width 19 height 19
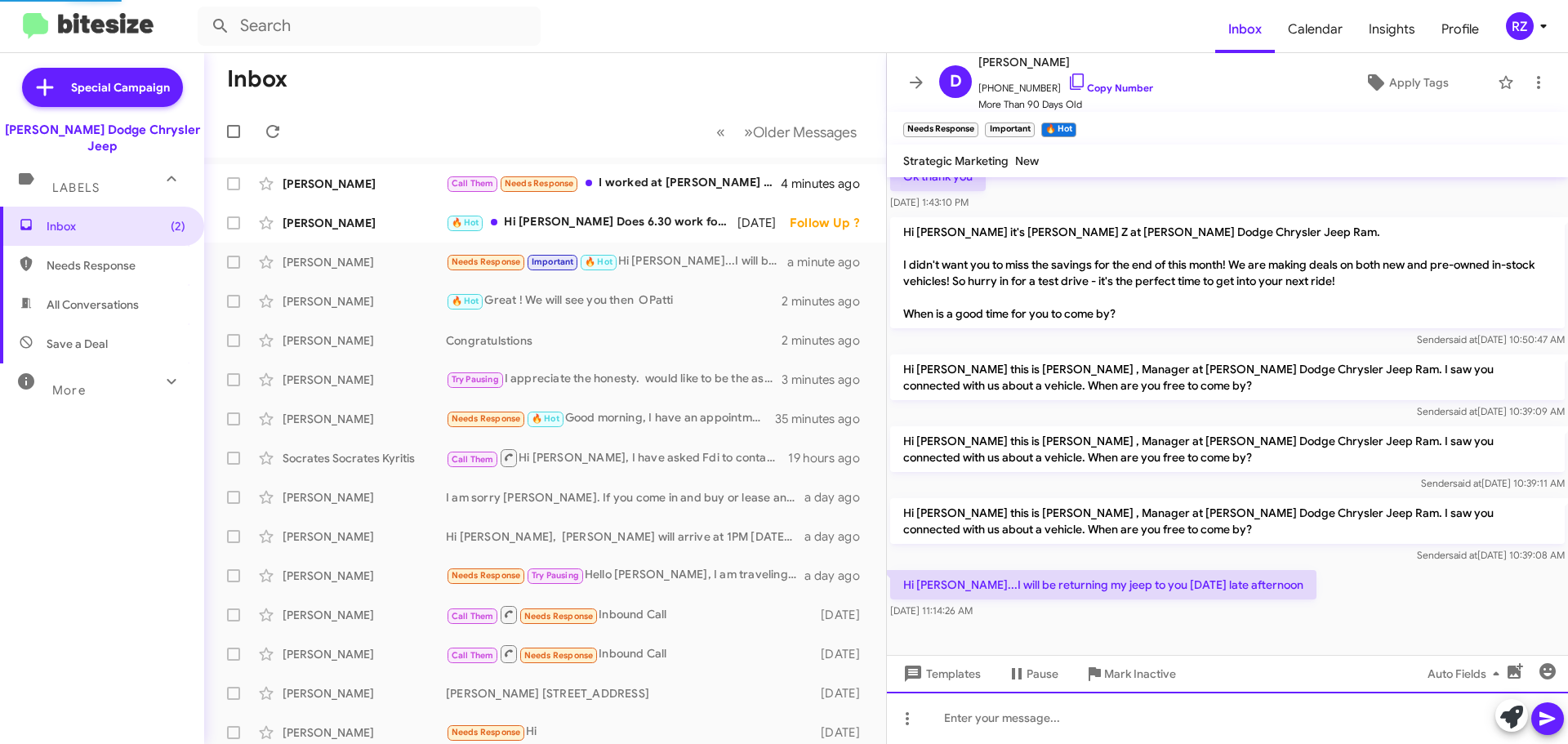
scroll to position [0, 0]
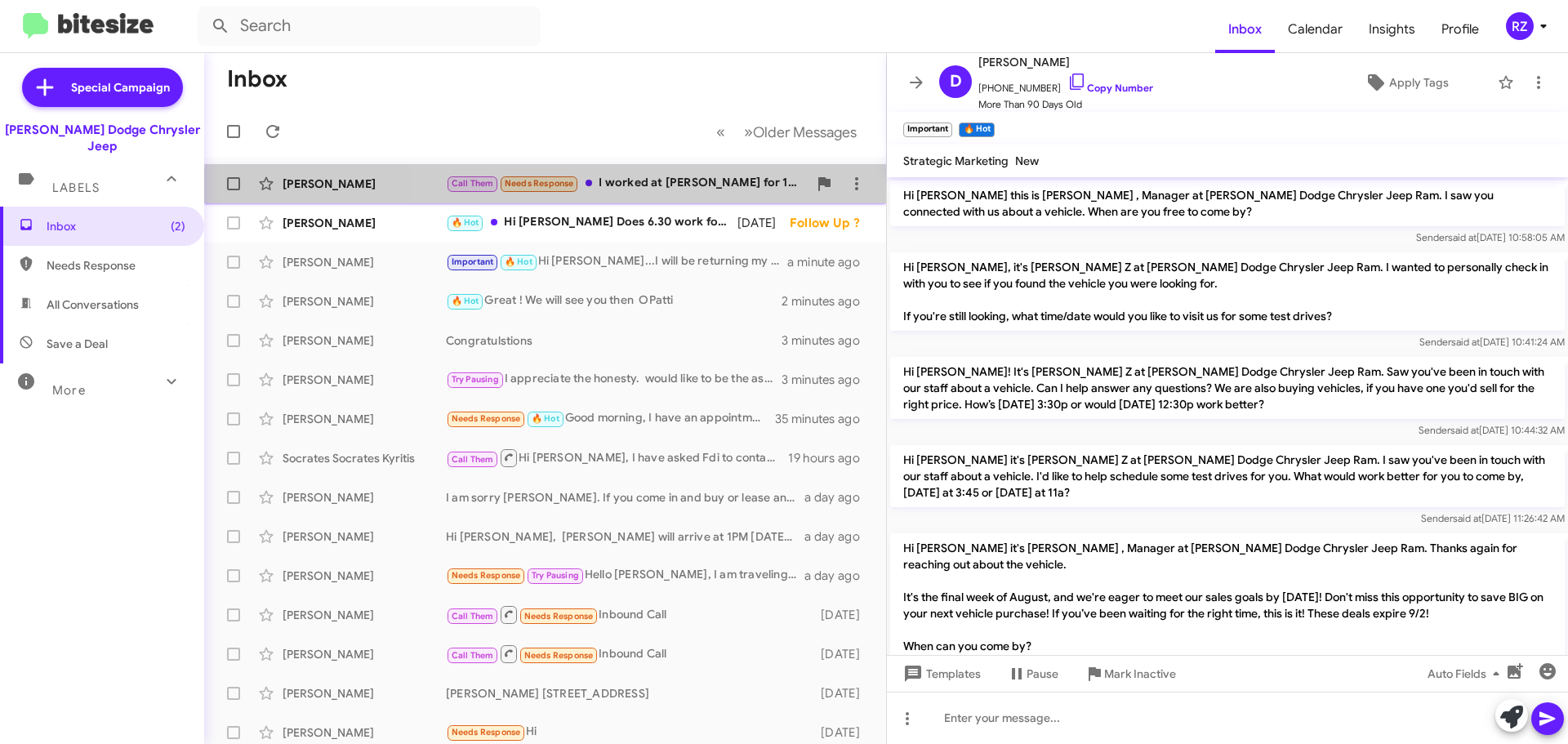
click at [677, 195] on div "[PERSON_NAME] Call Them Needs Response I worked at [PERSON_NAME] for 12 years a…" at bounding box center [545, 184] width 656 height 33
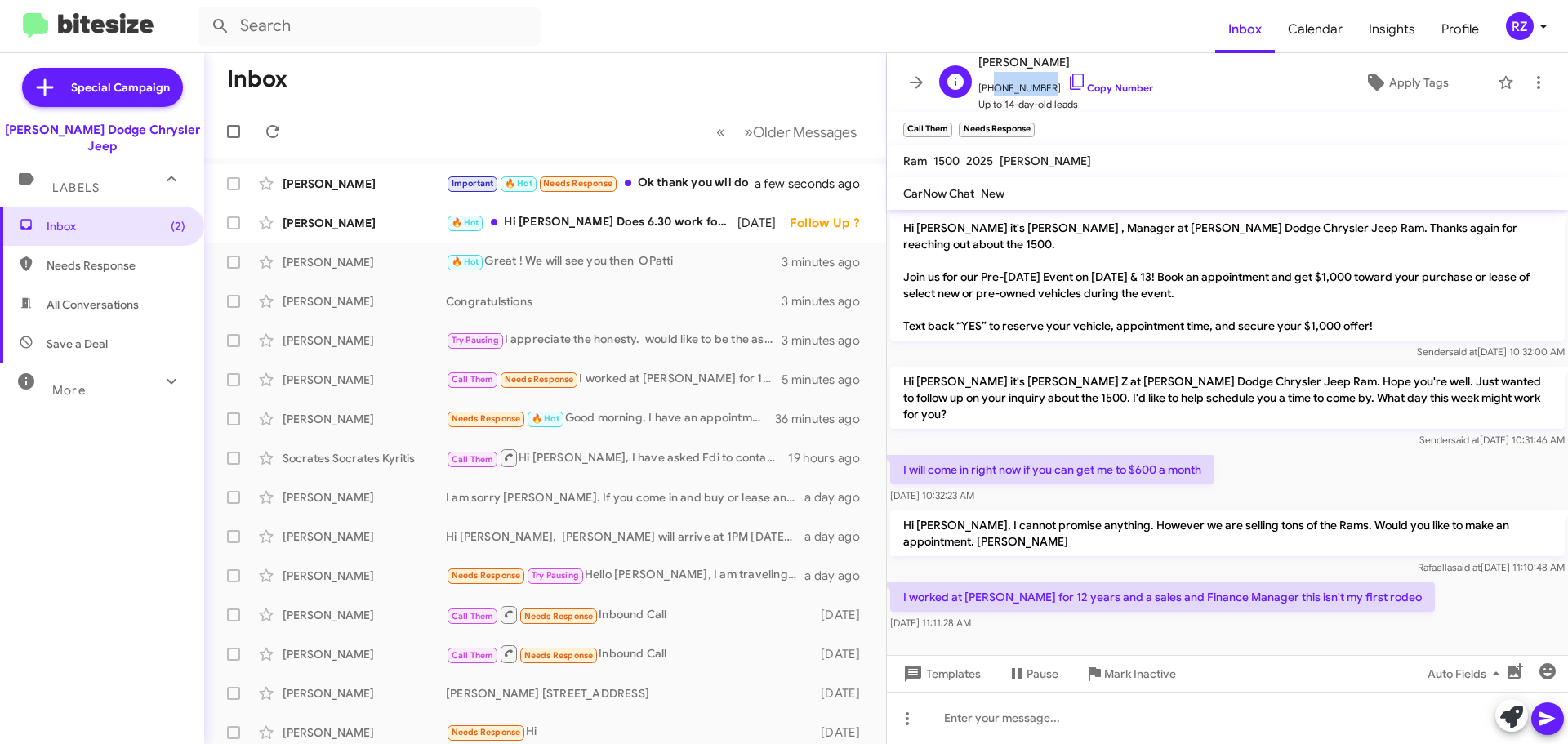
drag, startPoint x: 1040, startPoint y: 87, endPoint x: 989, endPoint y: 85, distance: 51.0
click at [989, 85] on span "[PHONE_NUMBER] Copy Number" at bounding box center [1065, 83] width 174 height 24
copy span "8483333655"
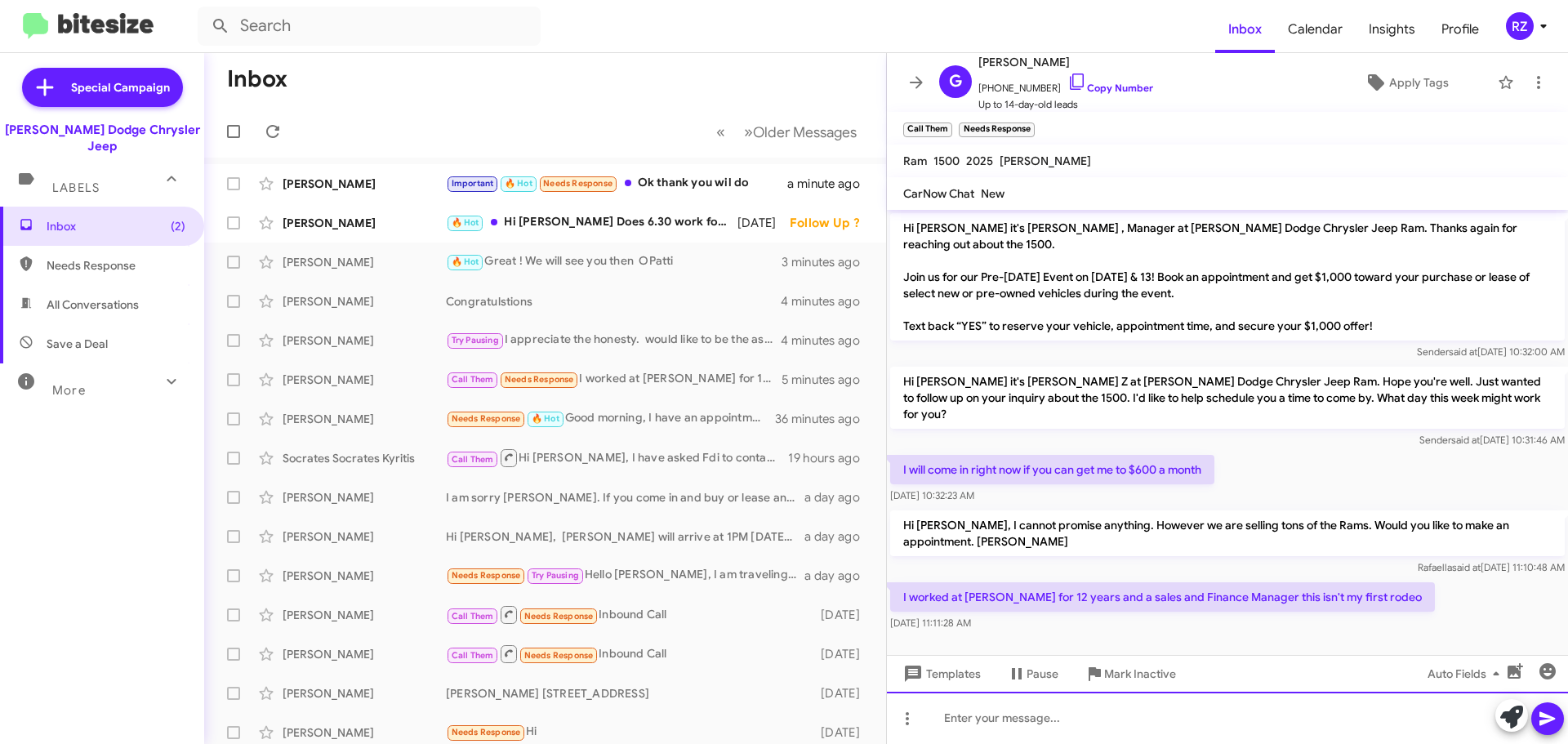
click at [996, 711] on div at bounding box center [1227, 718] width 681 height 52
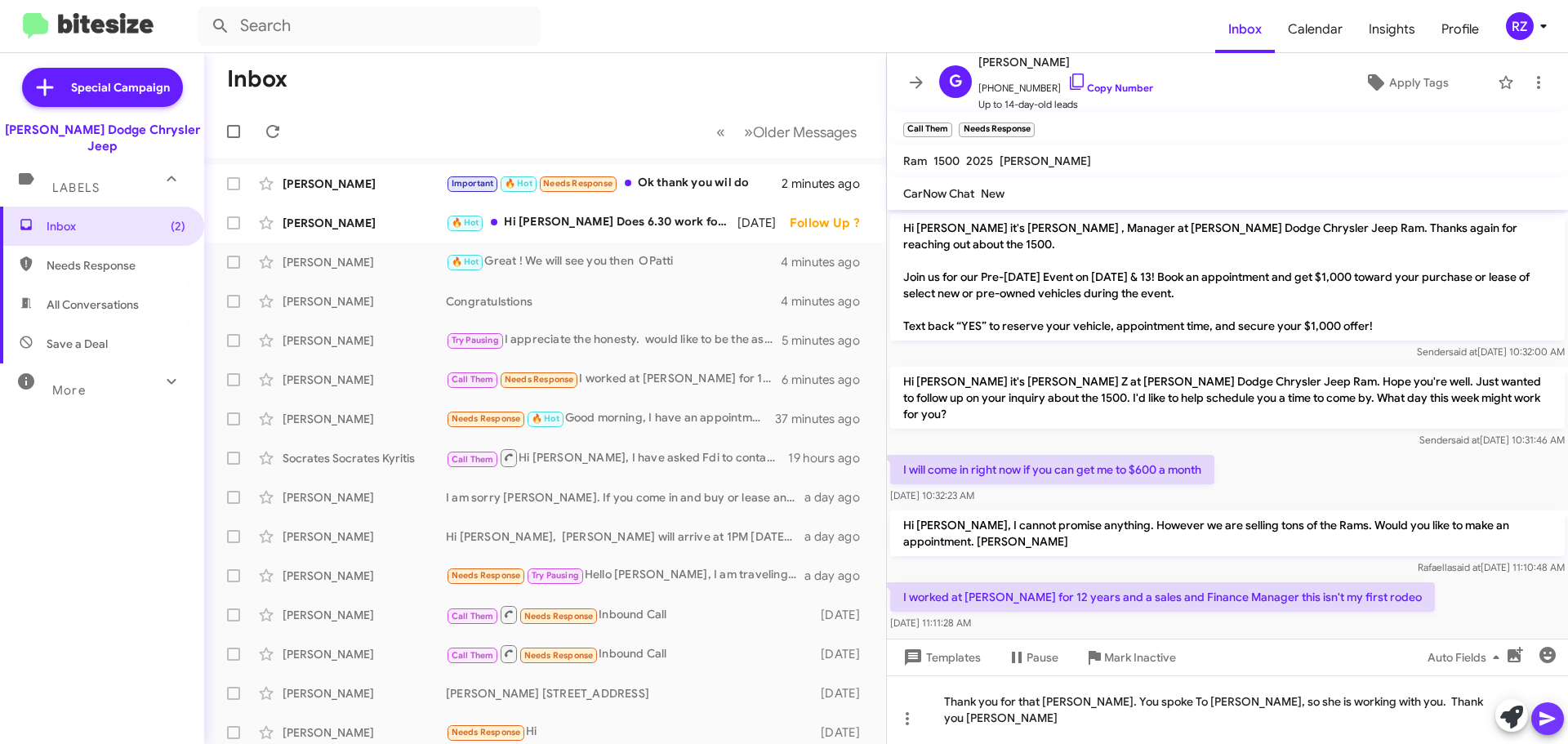
click at [1558, 717] on button at bounding box center [1548, 719] width 33 height 33
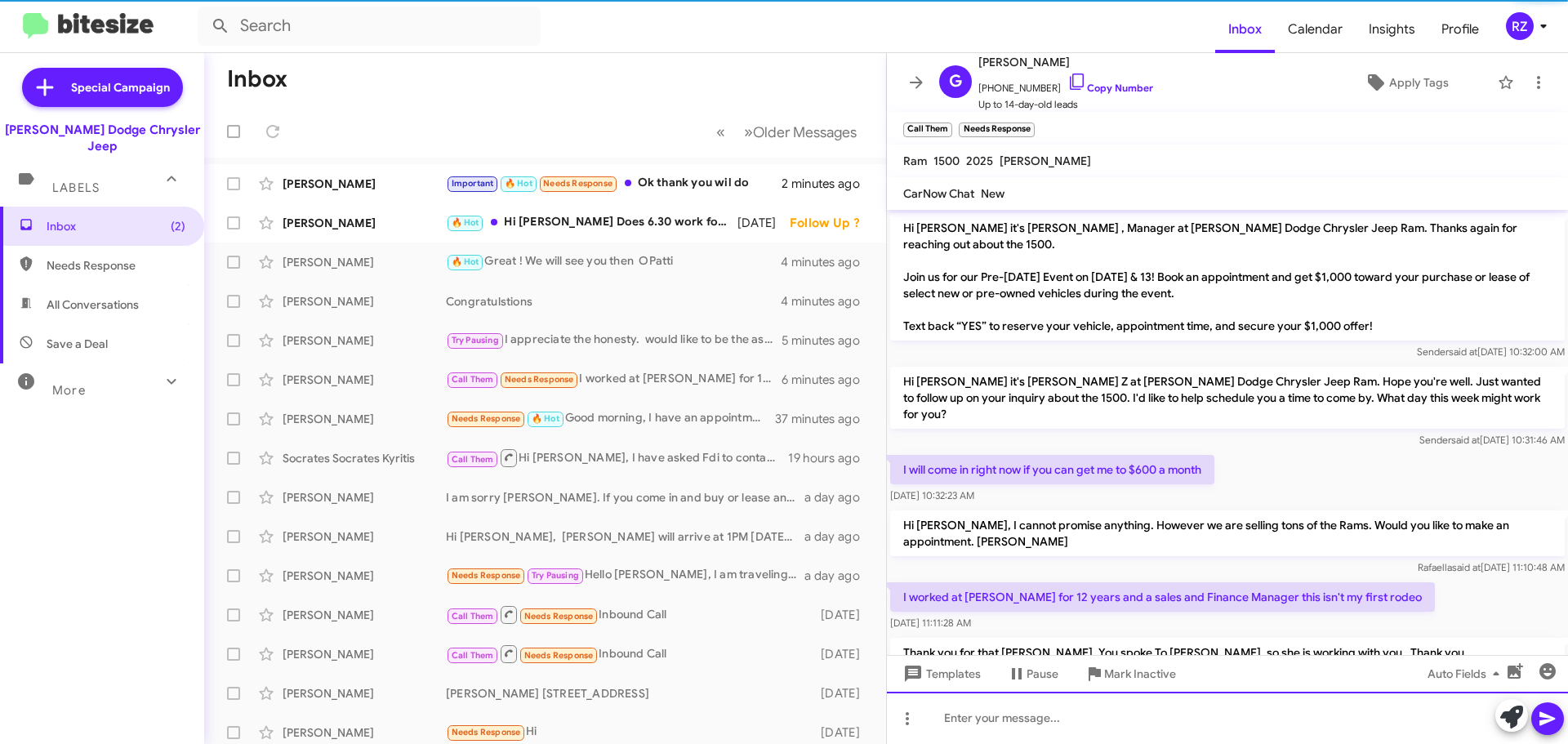
scroll to position [27, 0]
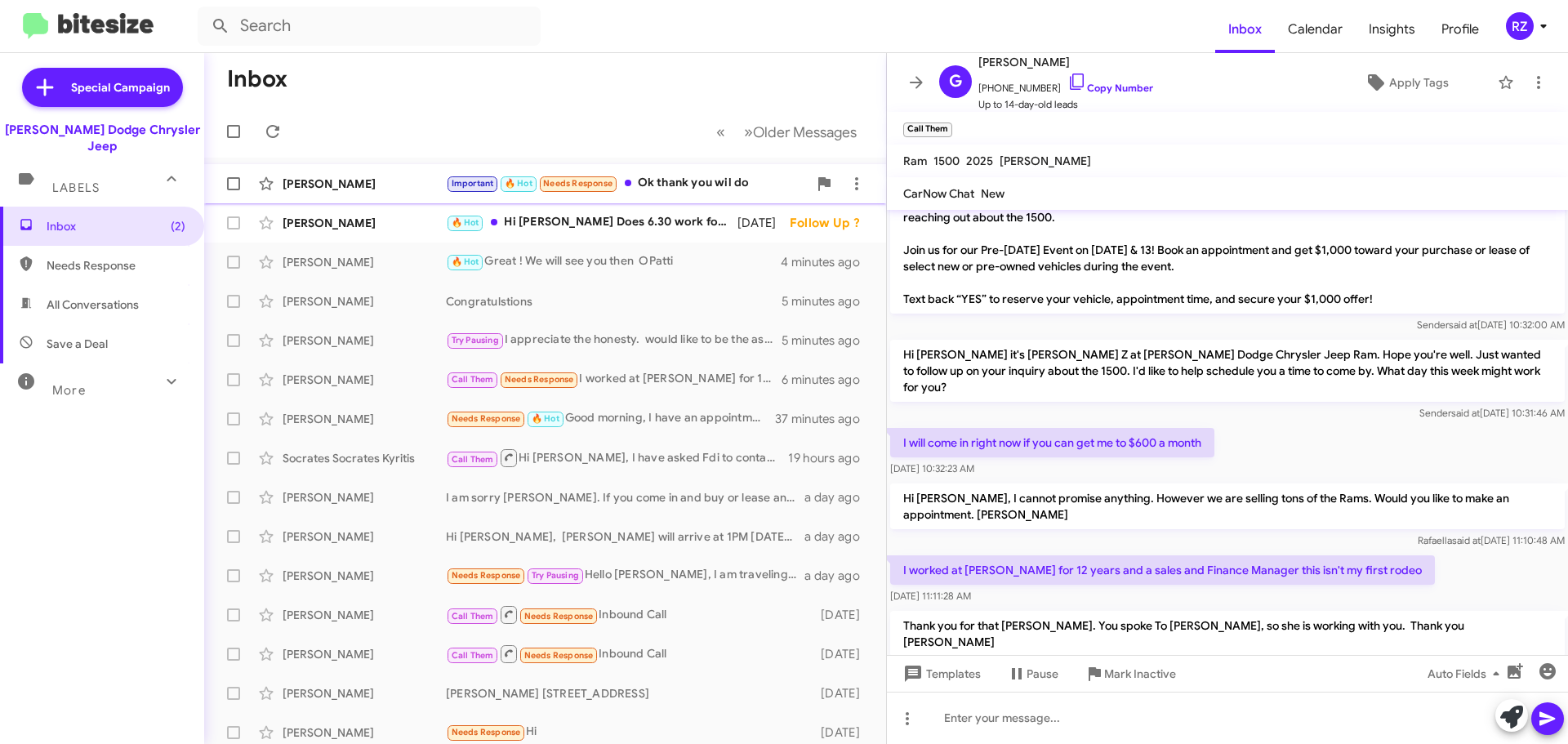
click at [669, 188] on div "Important 🔥 Hot Needs Response Ok thank you wil do" at bounding box center [626, 182] width 361 height 18
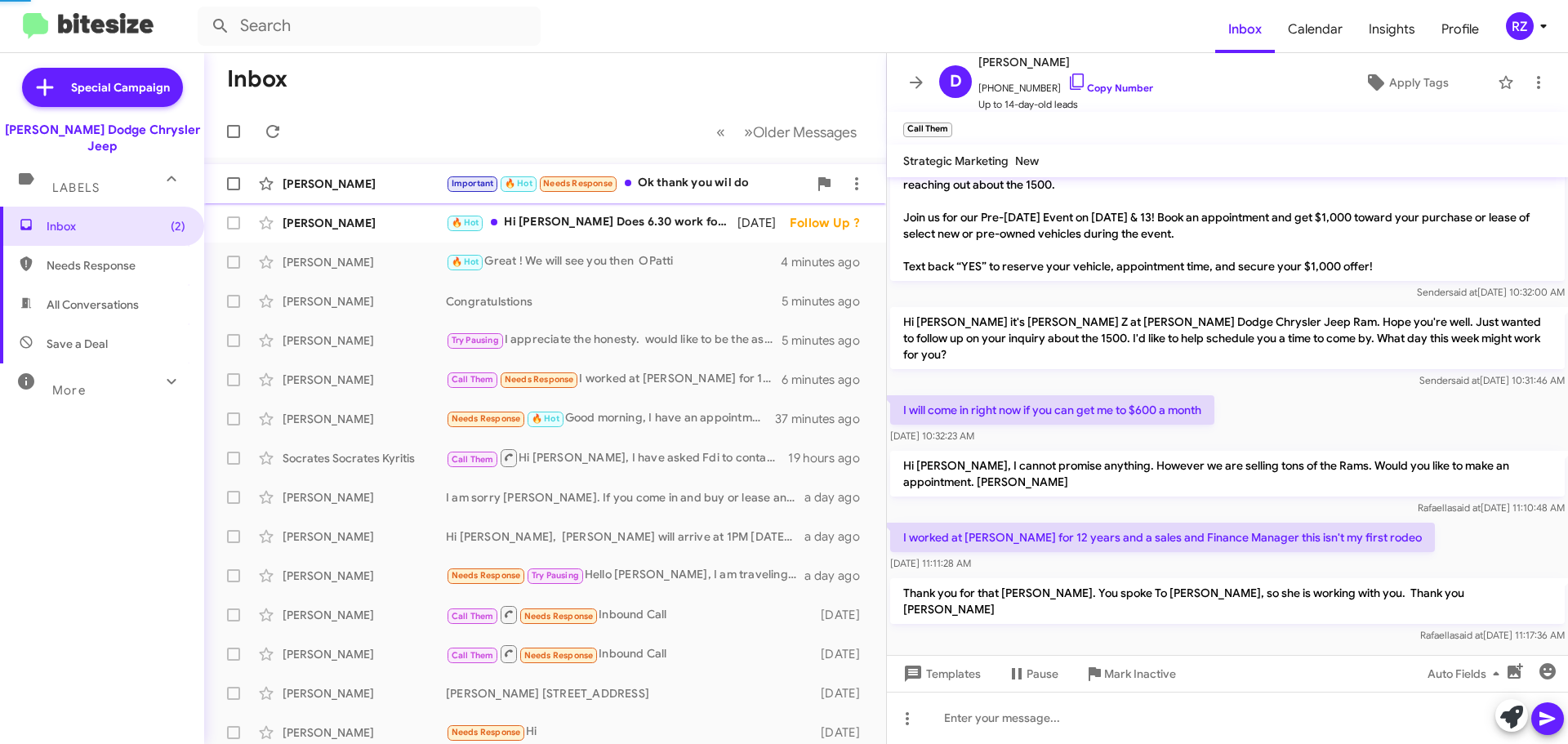
scroll to position [1138, 0]
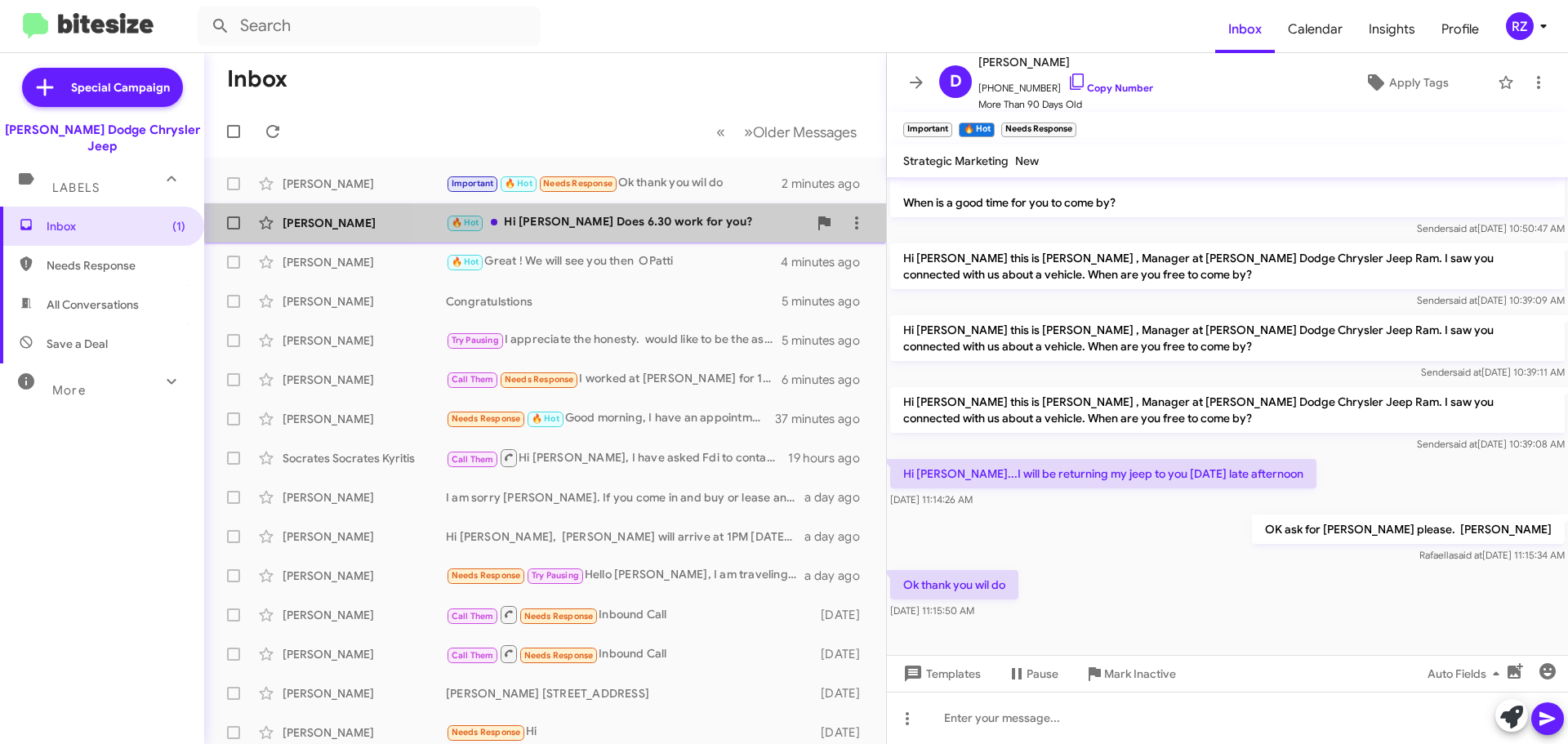
click at [725, 221] on div "🔥 Hot Hi [PERSON_NAME] Does 6.30 work for you?" at bounding box center [626, 222] width 361 height 18
